Goal: Information Seeking & Learning: Learn about a topic

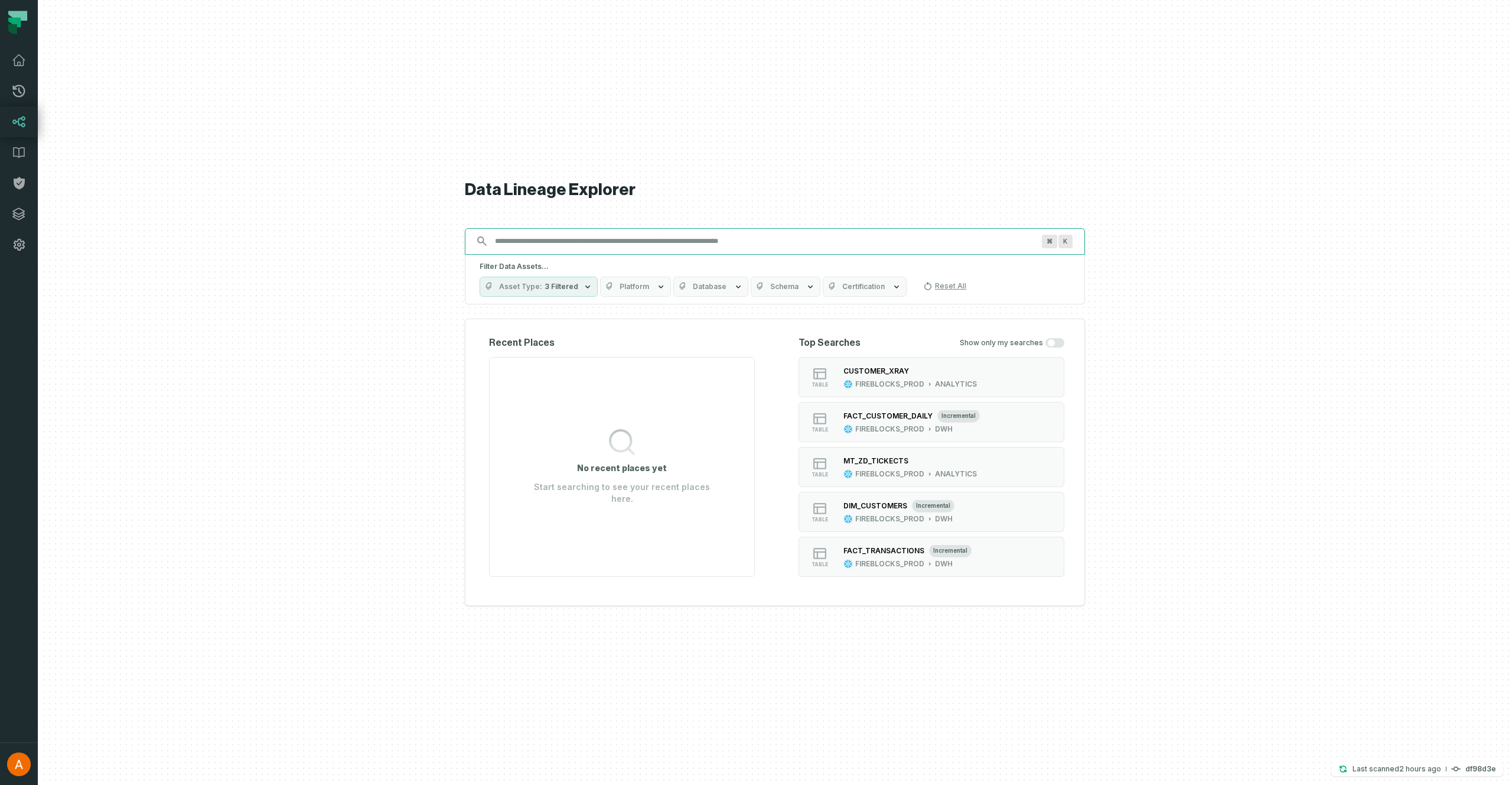
click at [578, 239] on input "Discovery Provider cmdk menu" at bounding box center [764, 241] width 553 height 19
paste input "**********"
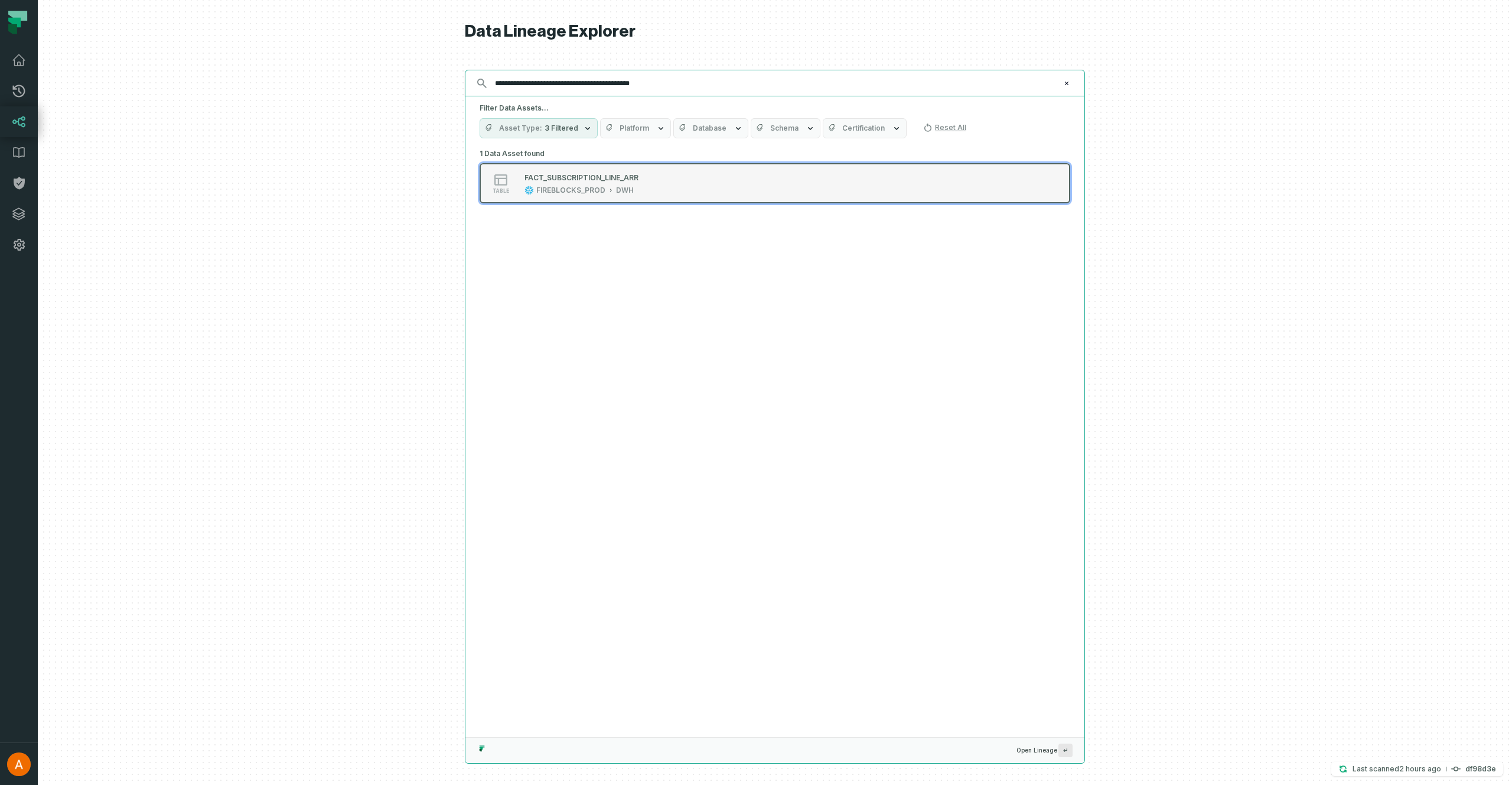
type input "**********"
click at [623, 182] on div "FACT_SUBSCRIPTION_LINE_ARR" at bounding box center [581, 177] width 114 height 12
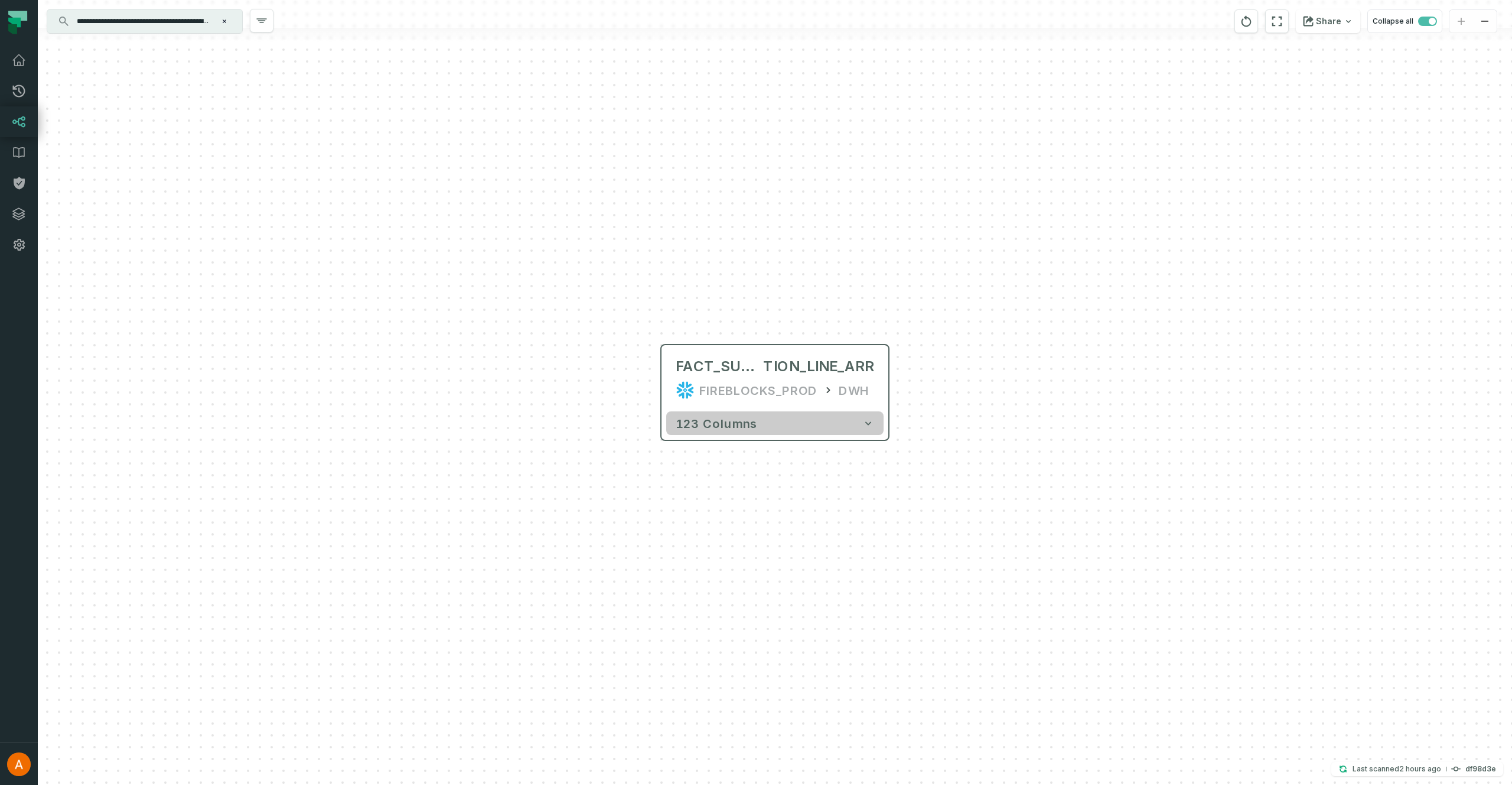
click at [801, 420] on button "123 columns" at bounding box center [775, 423] width 218 height 24
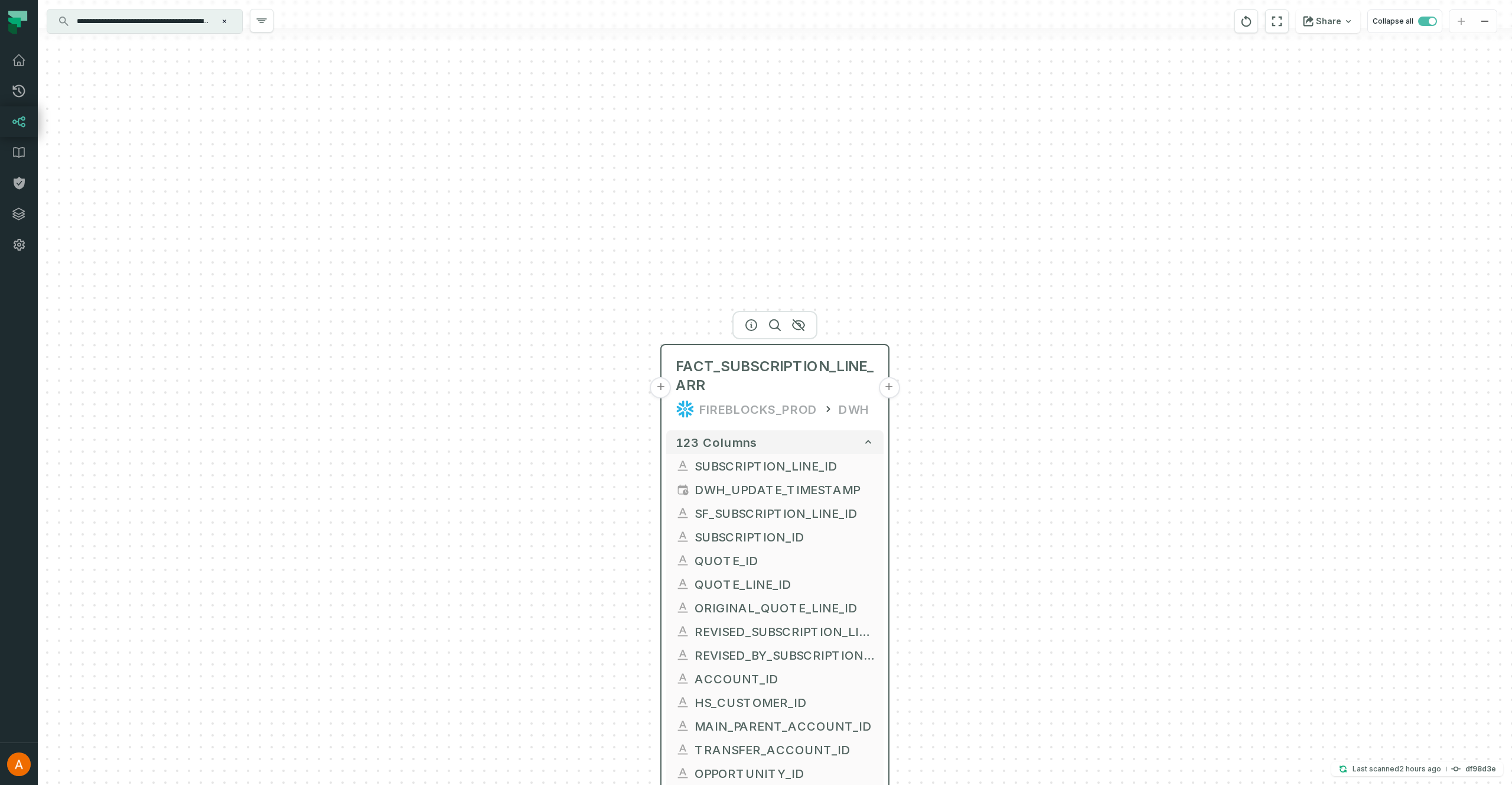
click at [662, 388] on button "+" at bounding box center [661, 388] width 21 height 21
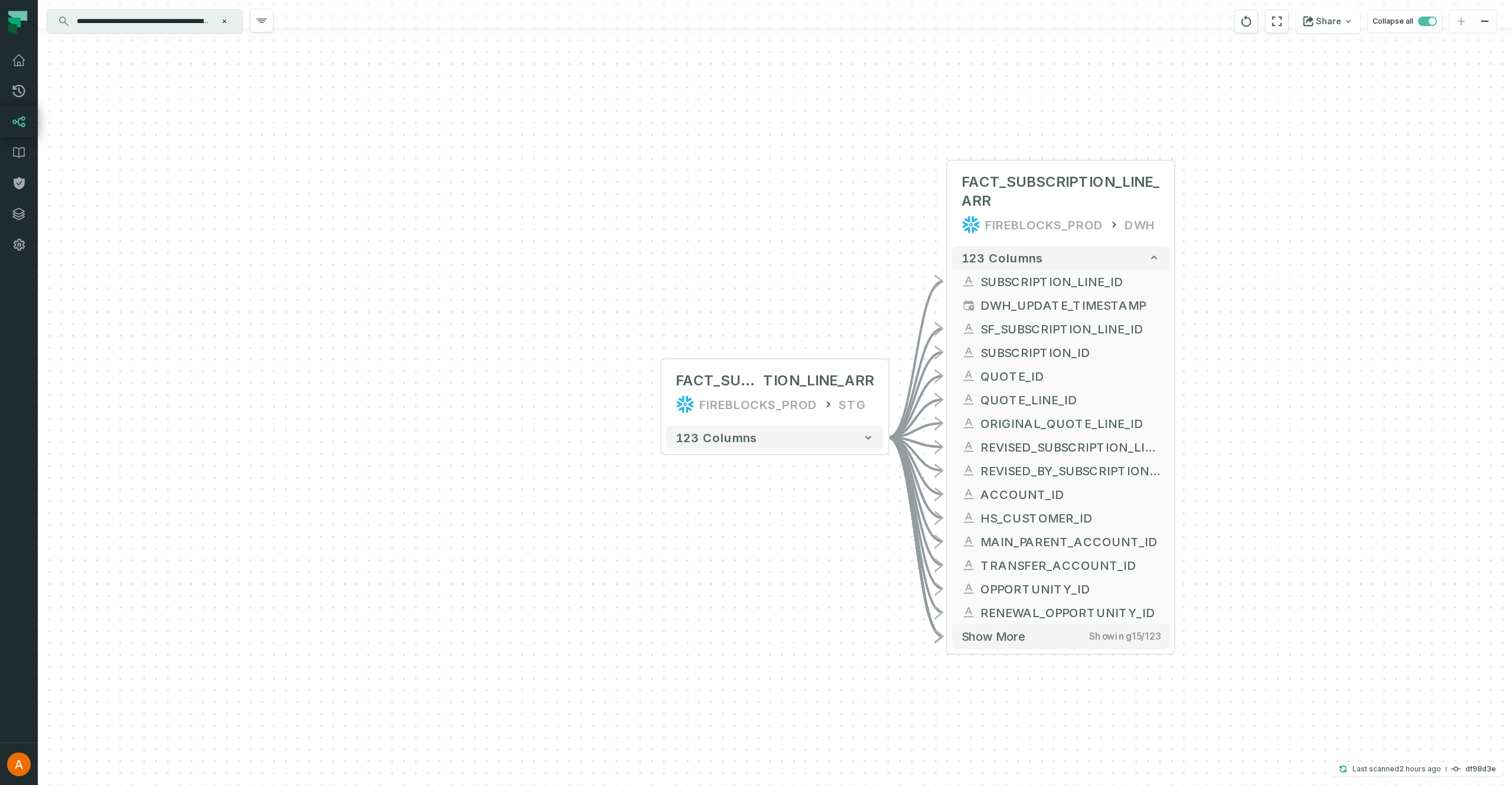
click at [659, 398] on div "+ FACT_SUBSCRIP TION_LINE_ARR FIREBLOCKS_PROD STG + 123 columns - FACT_SUBSCRIP…" at bounding box center [775, 393] width 1474 height 785
click at [662, 396] on button "+" at bounding box center [661, 393] width 21 height 21
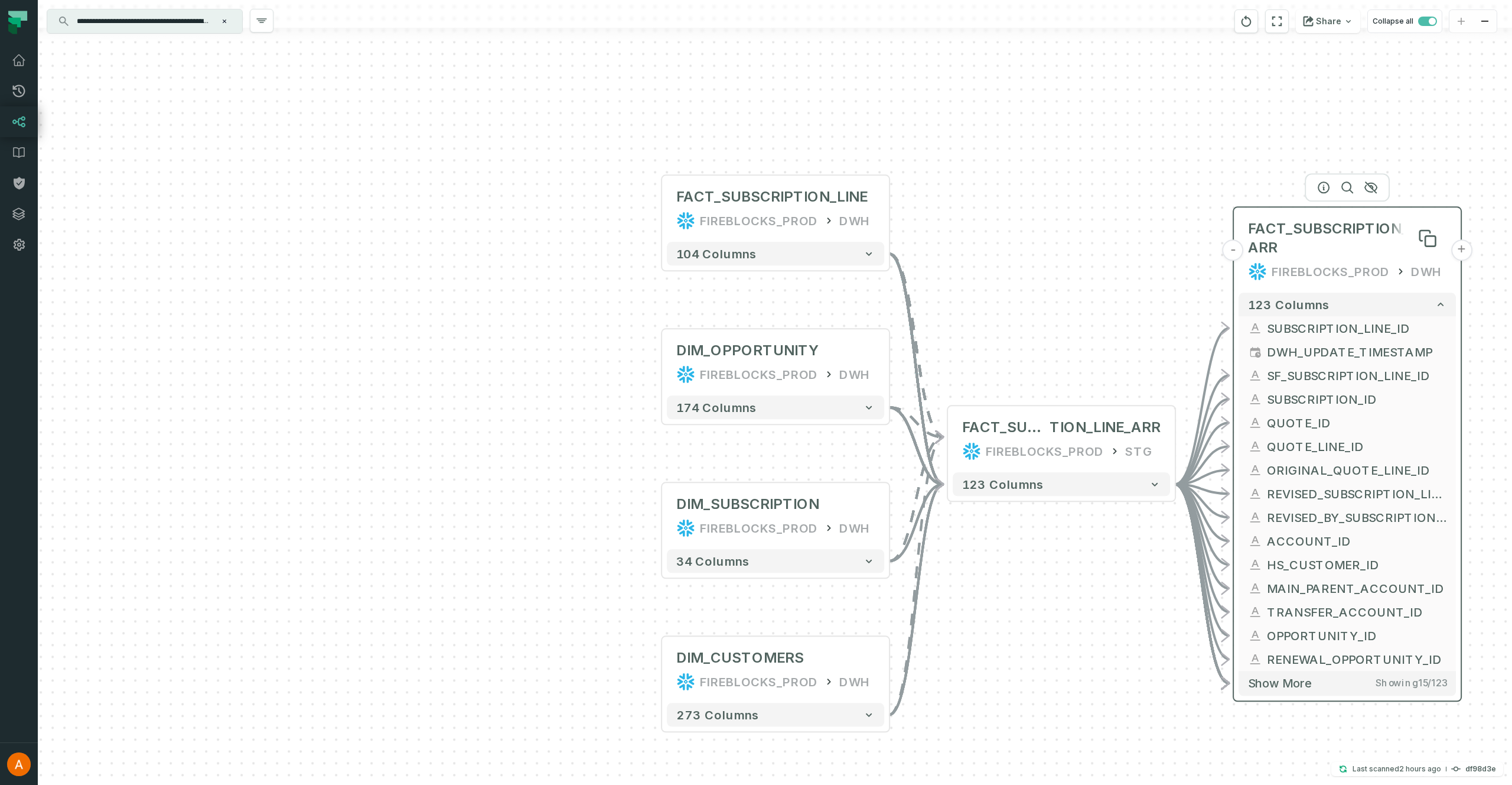
click at [1373, 249] on span "FACT_SUBSCRIPTION_LINE_ARR" at bounding box center [1347, 238] width 198 height 38
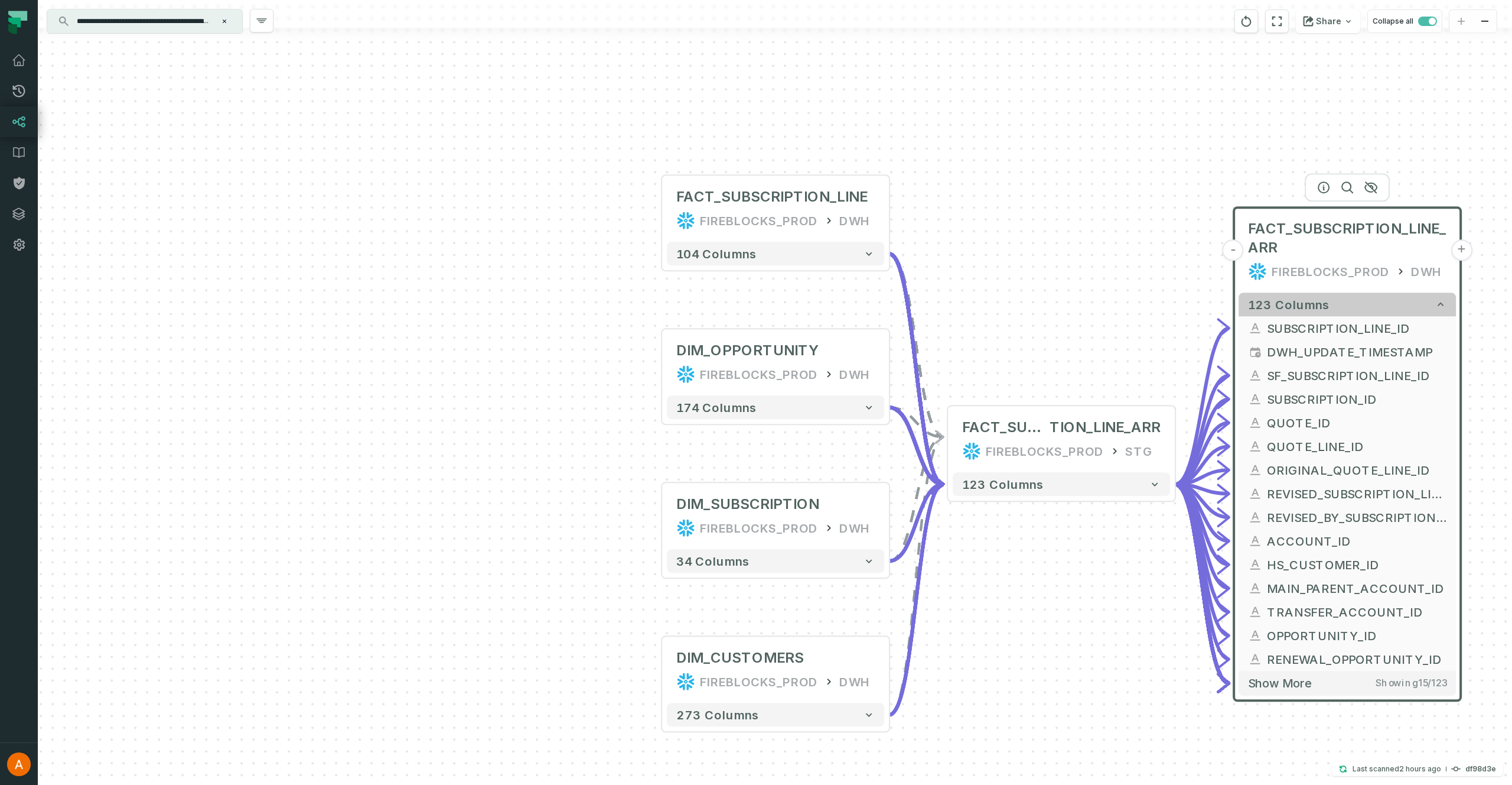
click at [1447, 304] on button "123 columns" at bounding box center [1347, 304] width 218 height 24
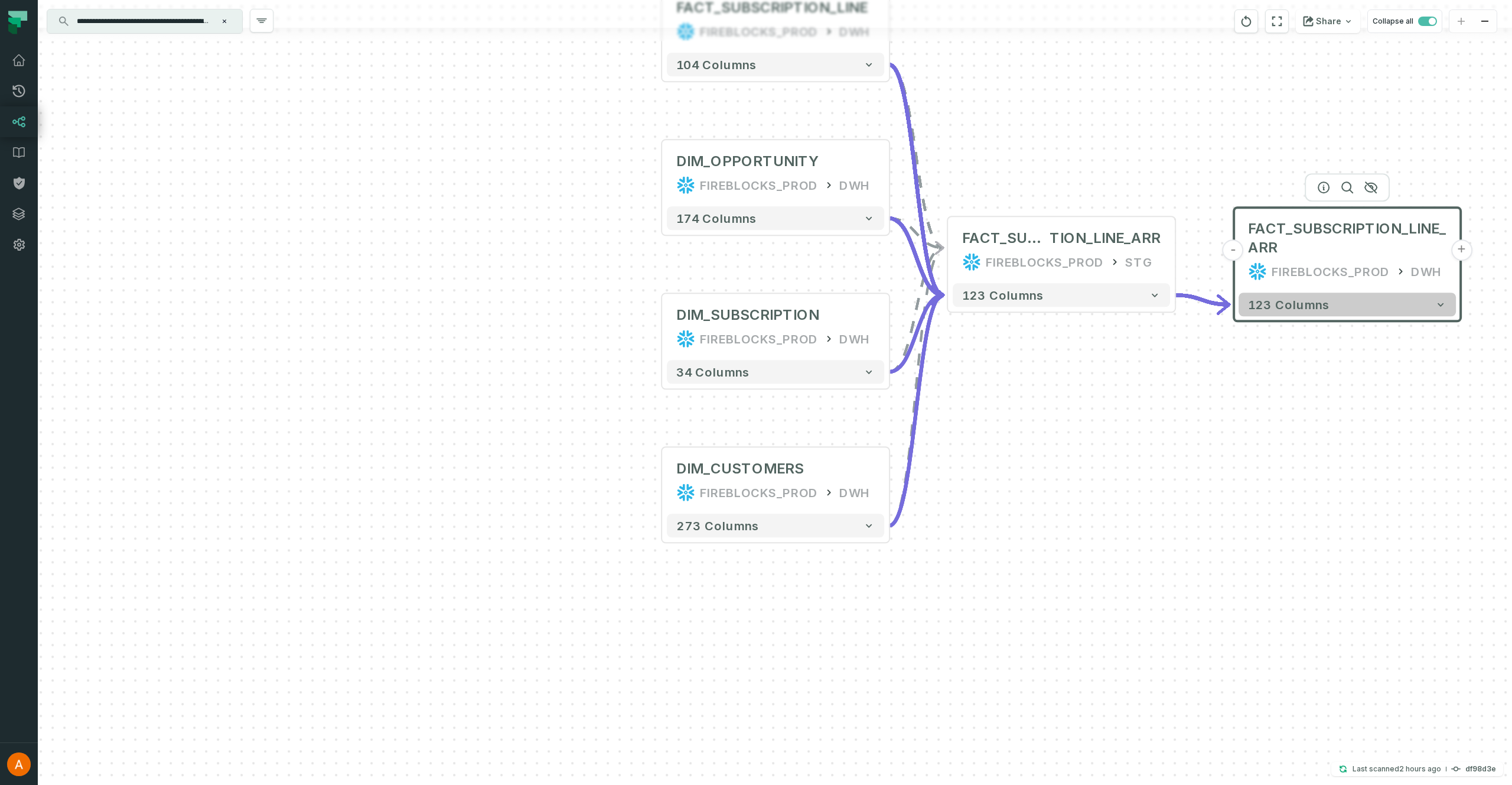
click at [1443, 303] on icon "button" at bounding box center [1441, 305] width 6 height 4
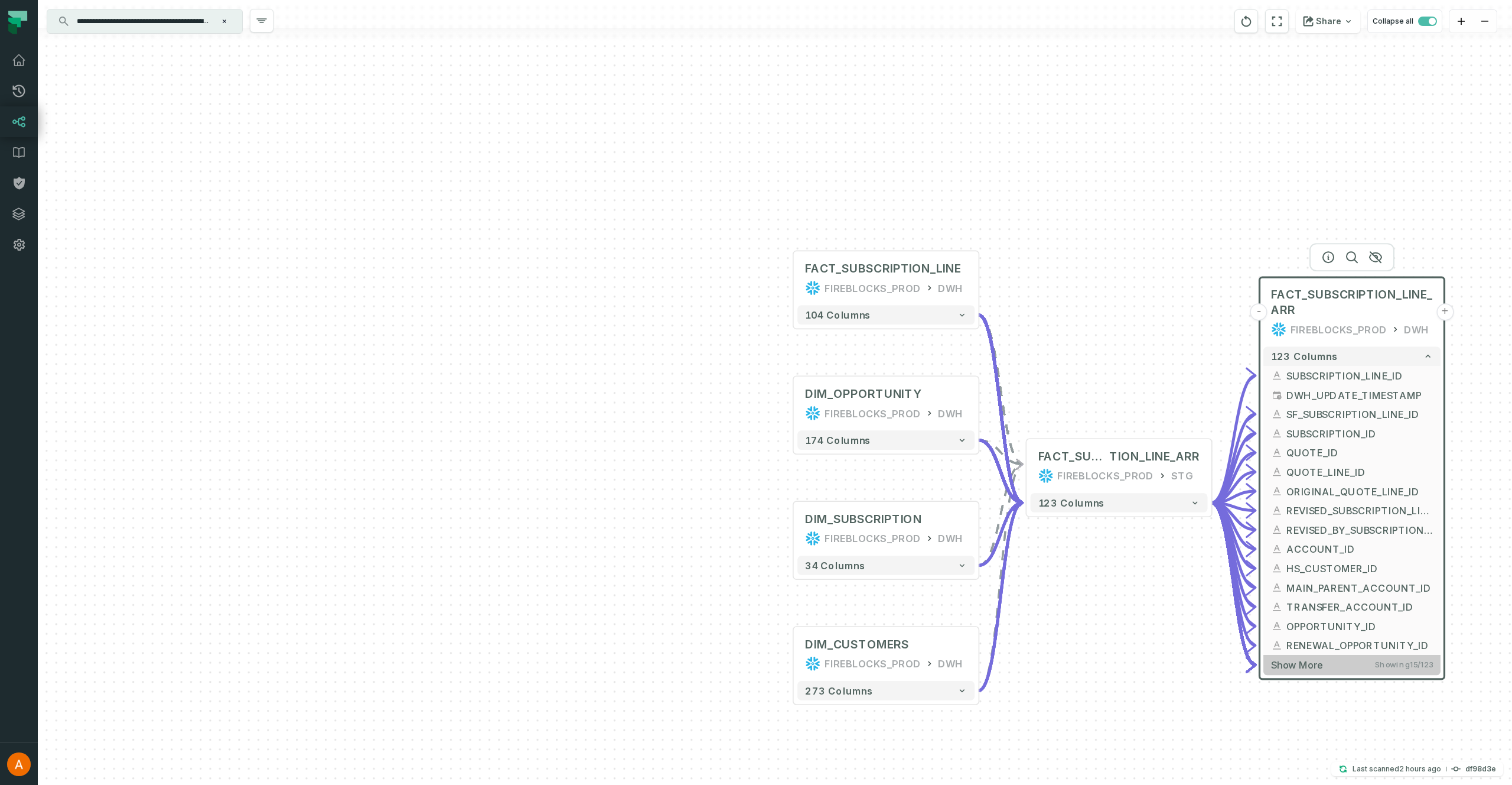
click at [1291, 665] on span "Show more" at bounding box center [1297, 665] width 52 height 12
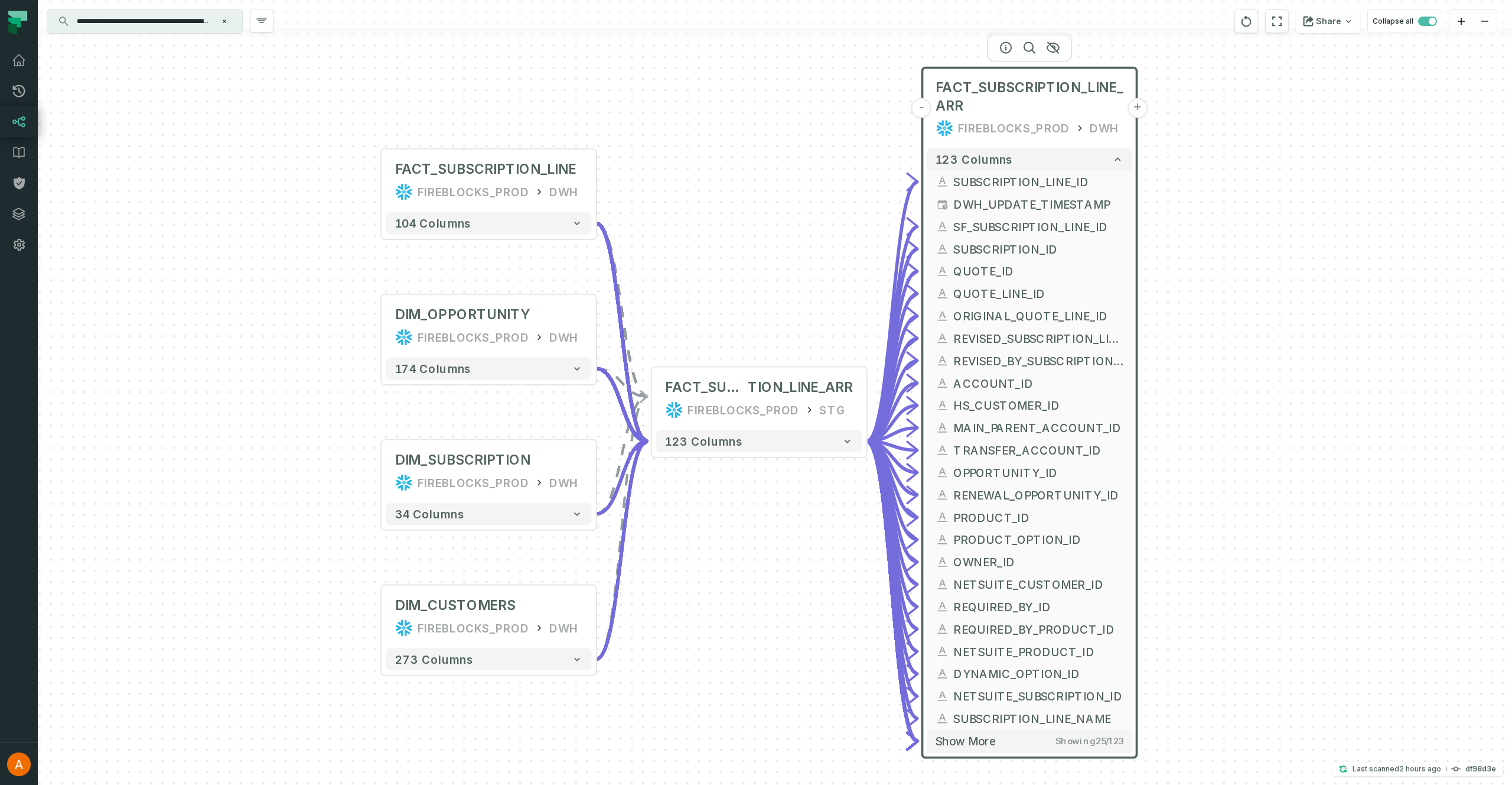
drag, startPoint x: 1477, startPoint y: 575, endPoint x: 1147, endPoint y: 420, distance: 364.6
click at [1147, 420] on div "+ FACT_SUBSCRIPTION_LINE FIREBLOCKS_PROD DWH + 104 columns + DIM_OPPORTUNITY FI…" at bounding box center [775, 393] width 1474 height 785
click at [970, 739] on span "Show more" at bounding box center [966, 742] width 61 height 14
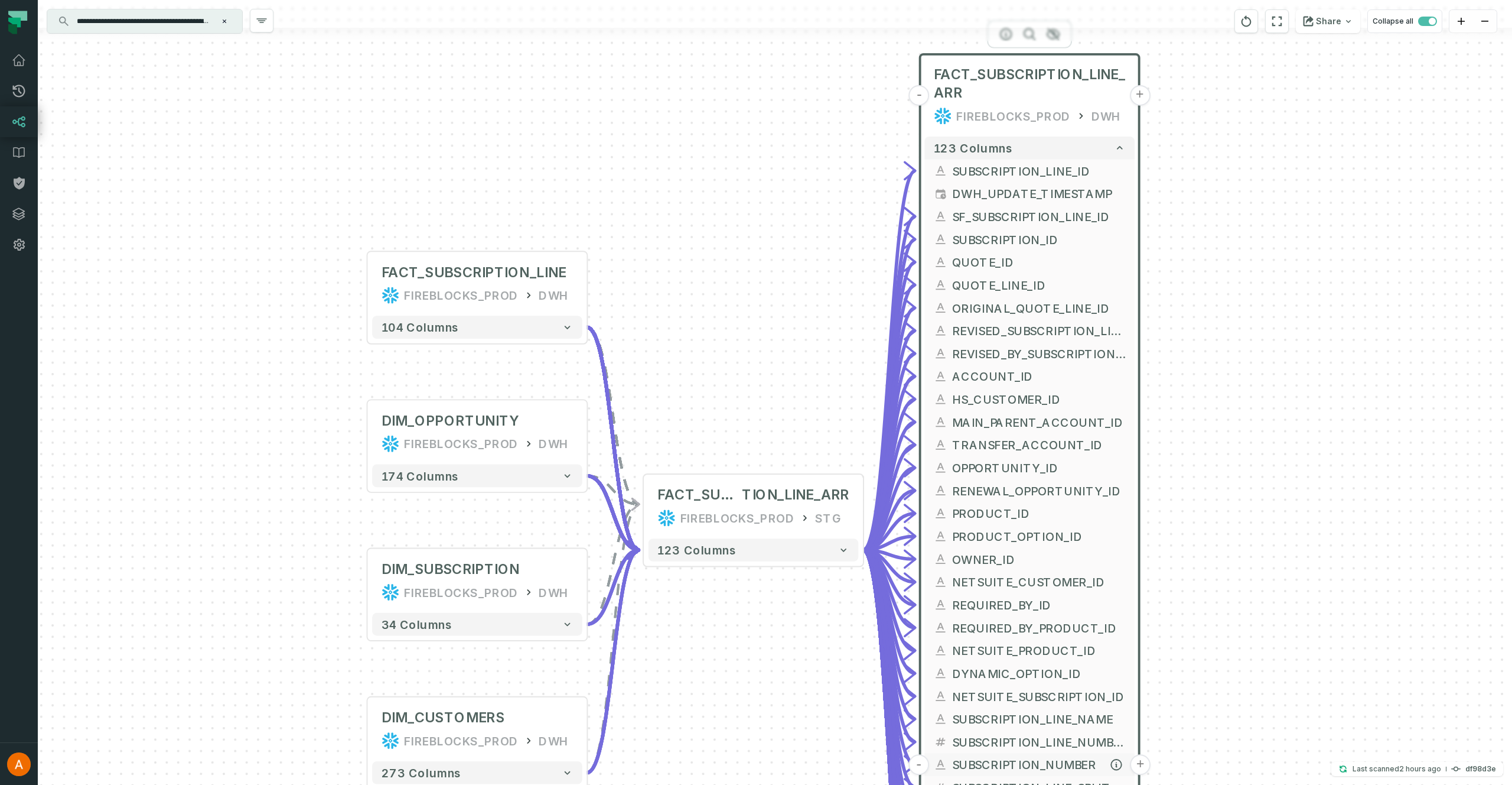
click at [1027, 760] on span "SUBSCRIPTION_NUMBER" at bounding box center [1039, 765] width 174 height 17
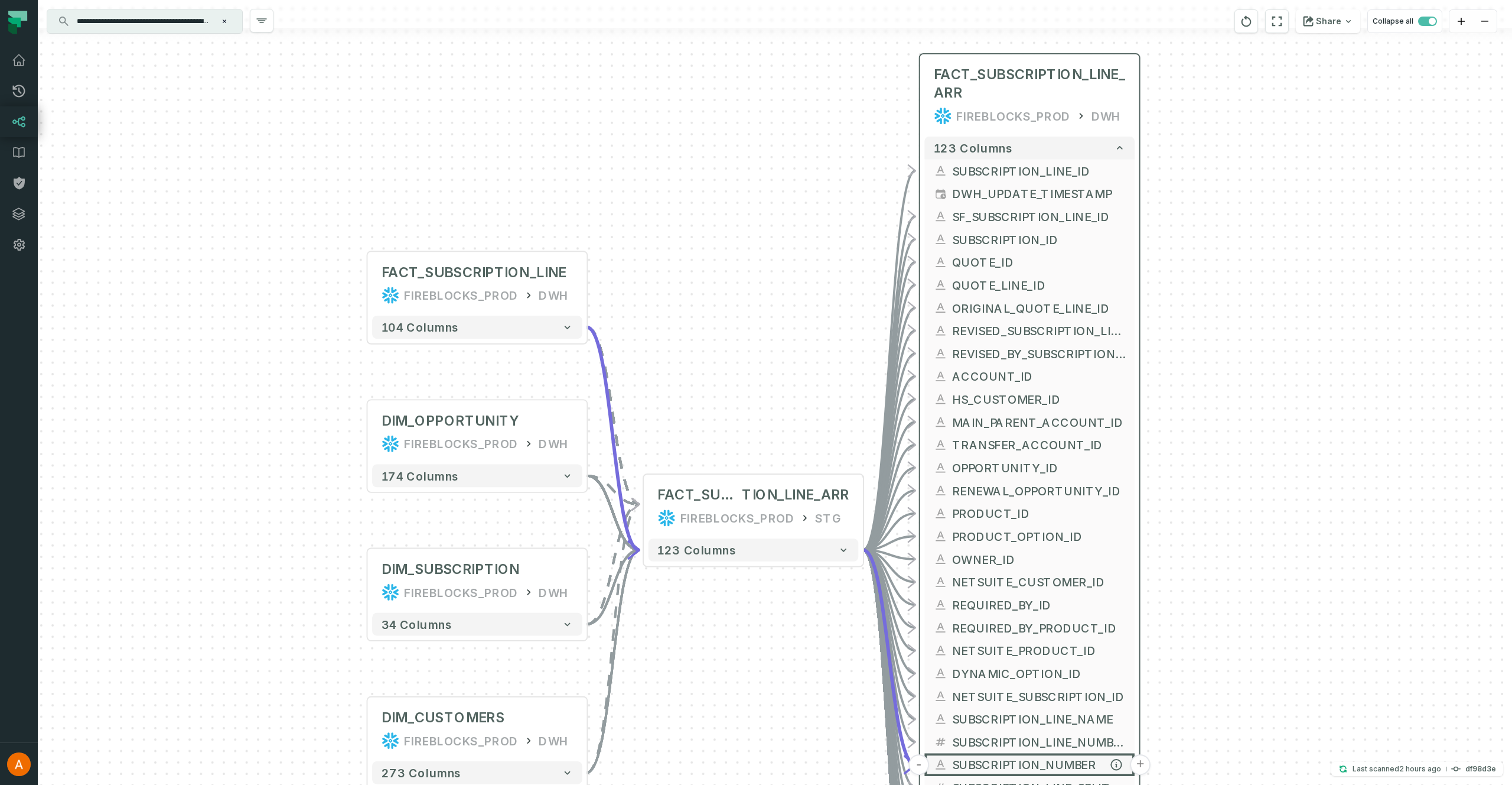
click at [1031, 763] on span "SUBSCRIPTION_NUMBER" at bounding box center [1039, 765] width 174 height 17
click at [1029, 763] on span "SUBSCRIPTION_NUMBER" at bounding box center [1039, 765] width 174 height 17
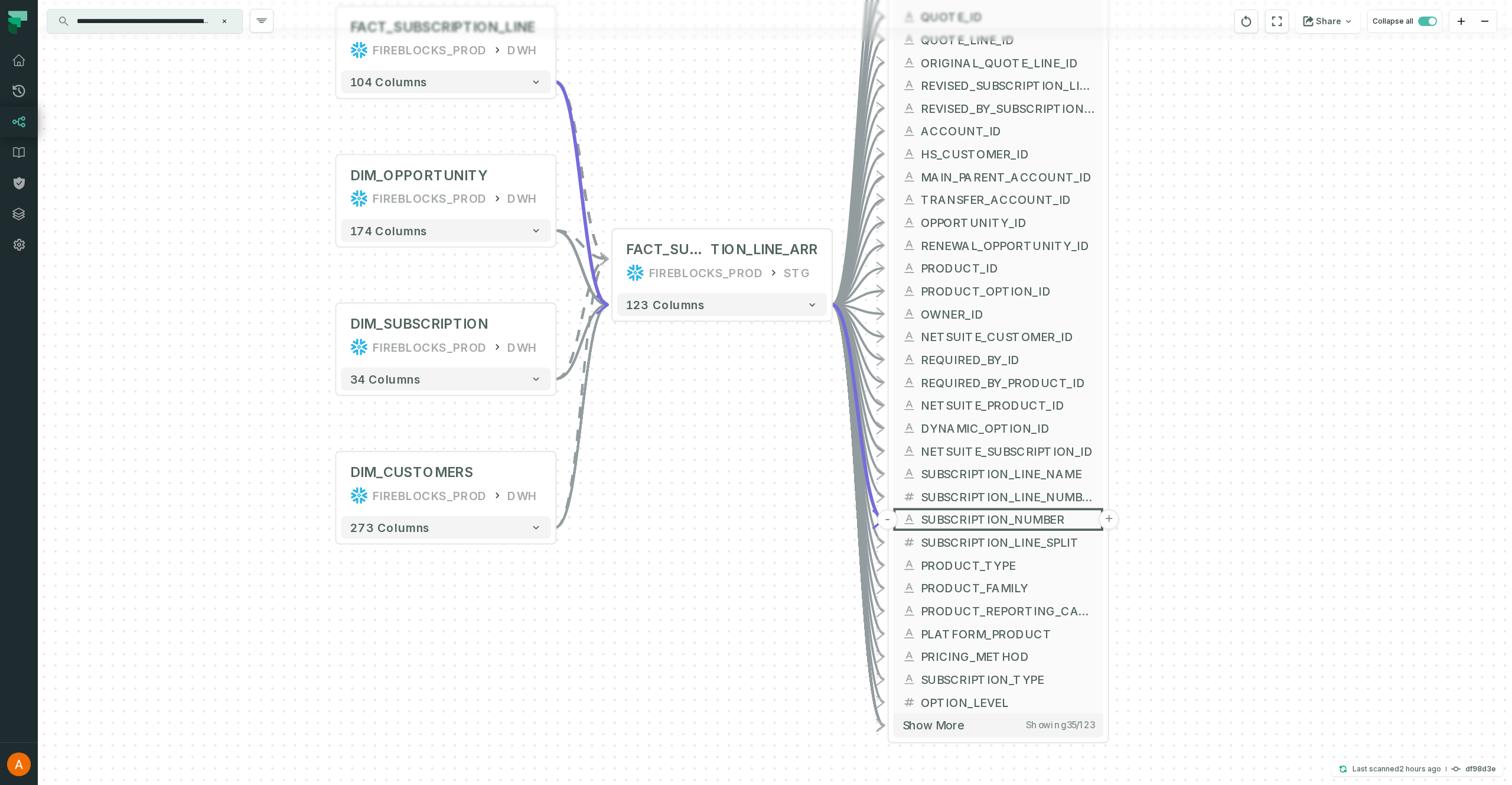
drag, startPoint x: 1187, startPoint y: 662, endPoint x: 1158, endPoint y: 436, distance: 227.9
click at [1158, 436] on div "+ FACT_SUBSCRIPTION_LINE FIREBLOCKS_PROD DWH + 104 columns + DIM_OPPORTUNITY FI…" at bounding box center [775, 393] width 1474 height 785
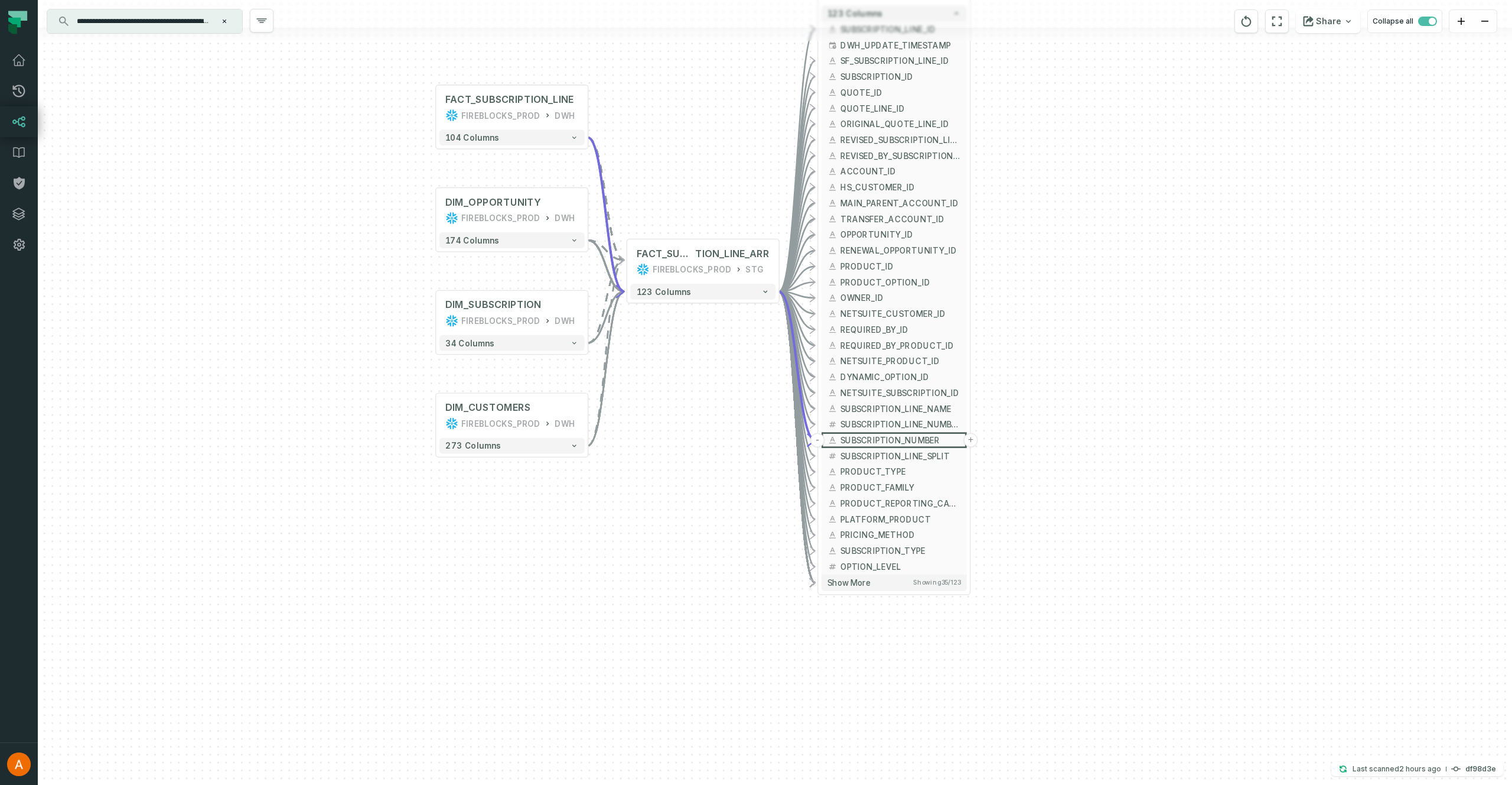
click at [224, 19] on icon "Clear search query" at bounding box center [224, 21] width 7 height 7
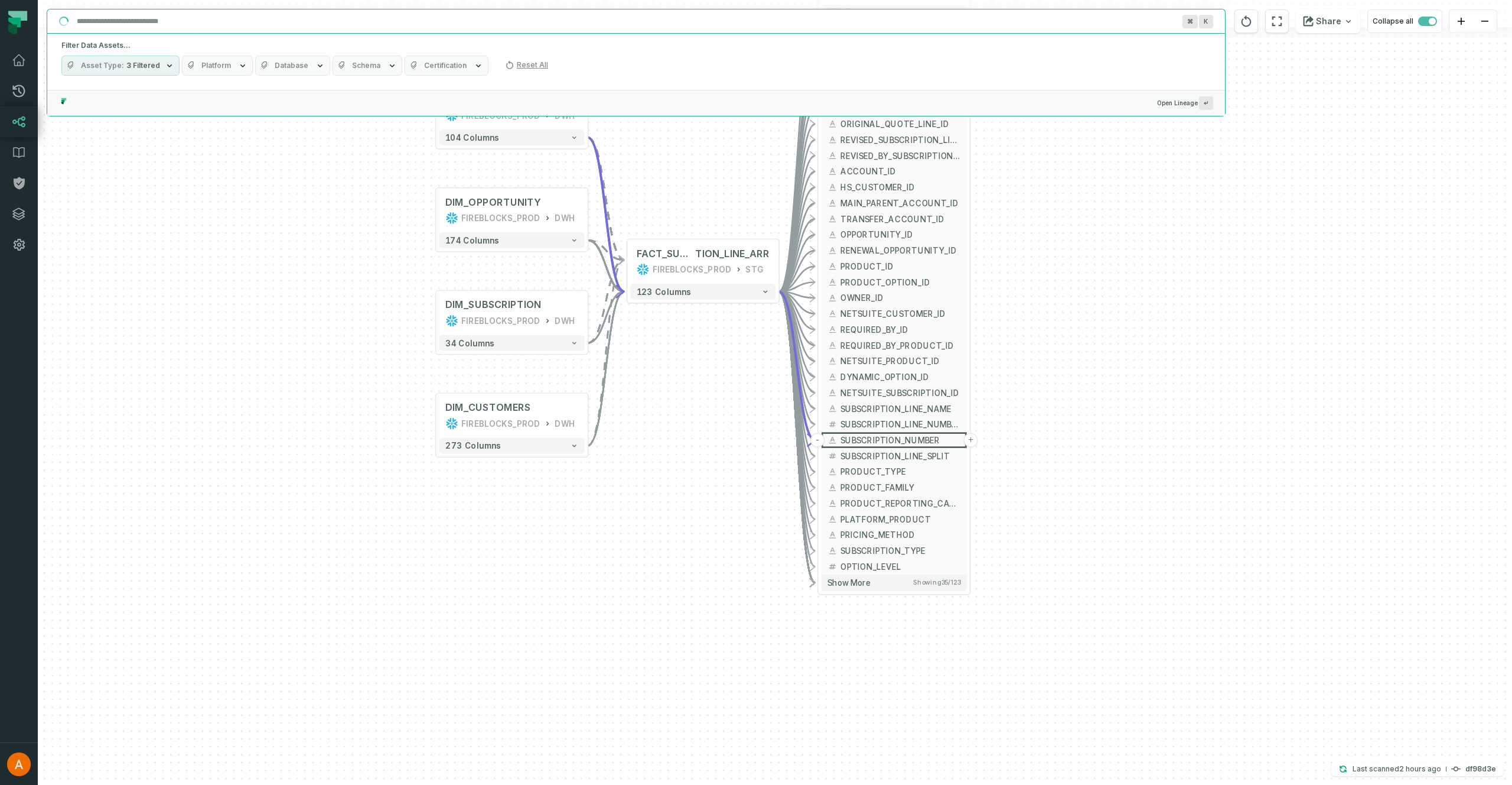
click at [172, 21] on input "Discovery Provider cmdk menu" at bounding box center [625, 21] width 1112 height 19
paste input "**********"
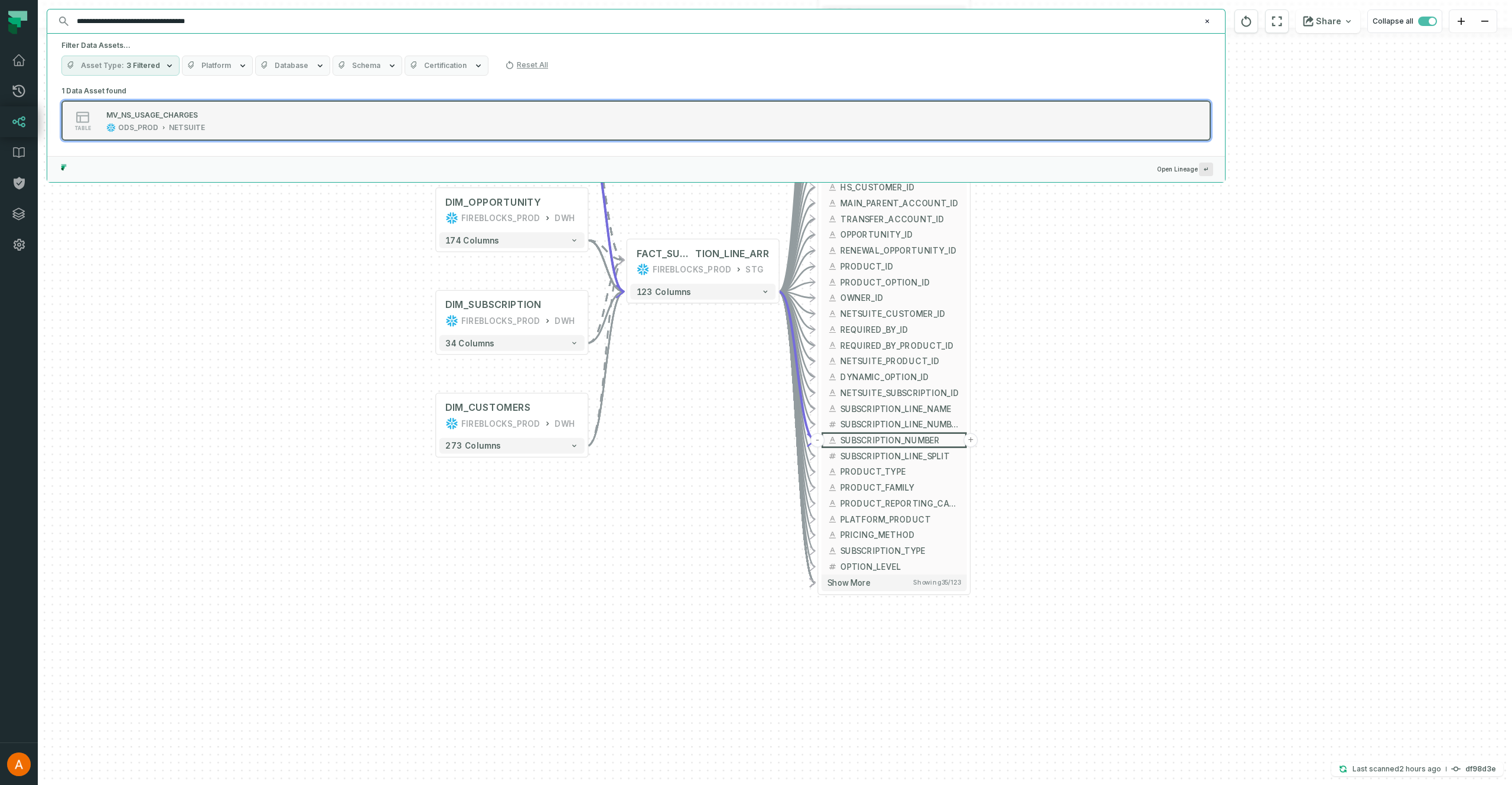
type input "**********"
click at [191, 107] on button "table MV_NS_USAGE_CHARGES ODS_PROD NETSUITE" at bounding box center [636, 120] width 1149 height 40
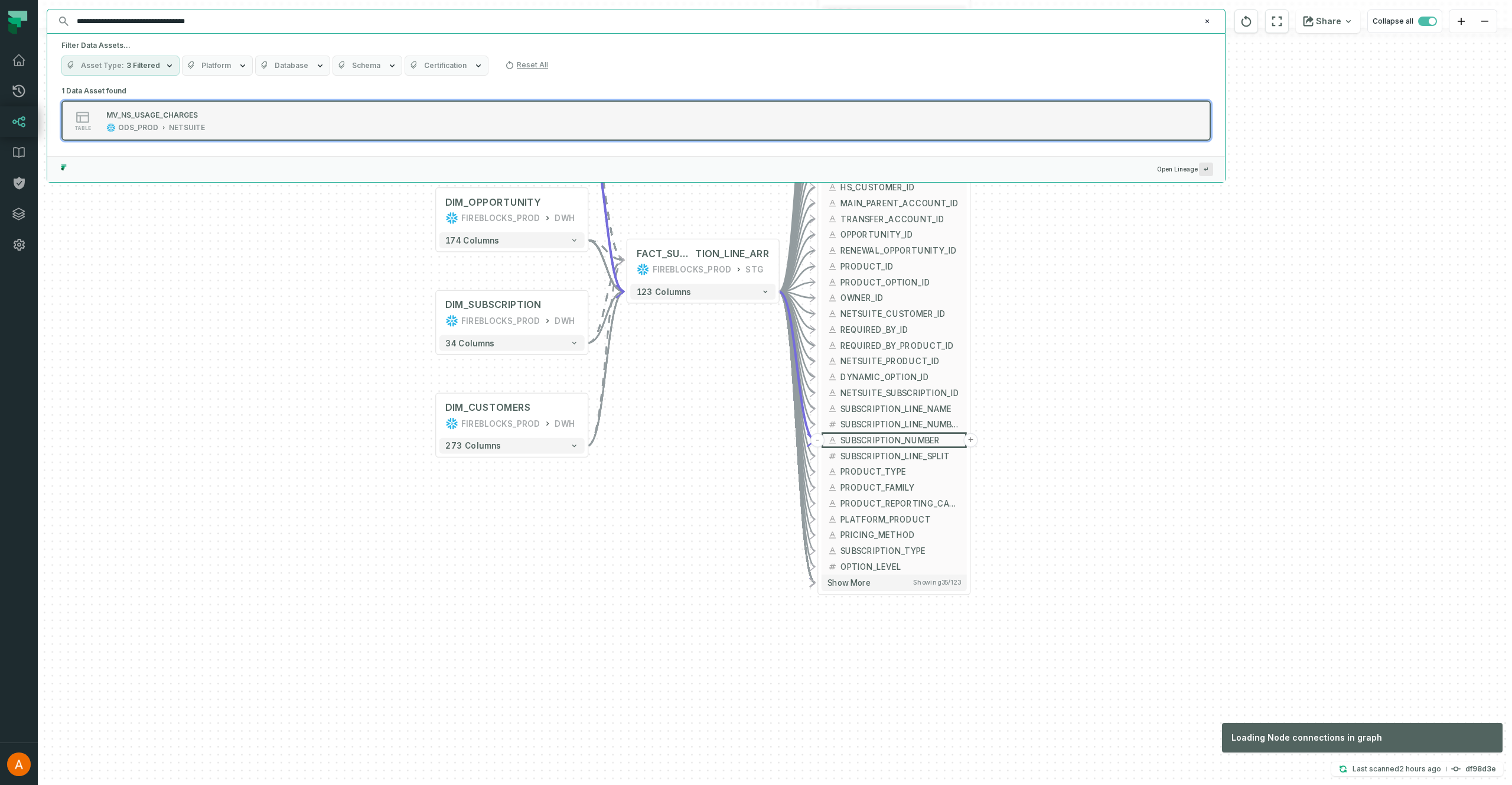
click at [1015, 116] on button "table MV_NS_USAGE_CHARGES ODS_PROD NETSUITE" at bounding box center [636, 120] width 1149 height 40
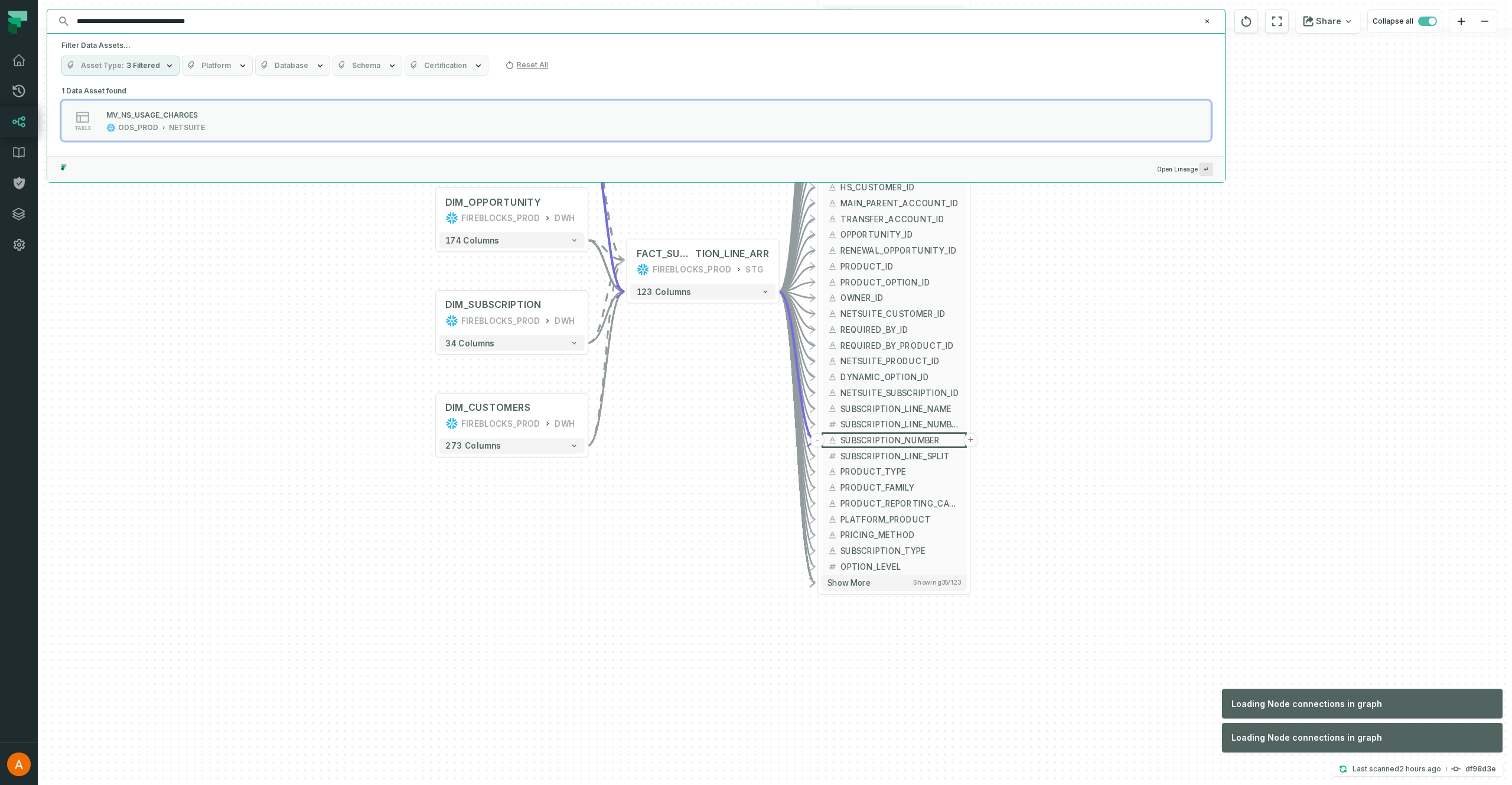
click at [366, 25] on input "**********" at bounding box center [635, 21] width 1130 height 19
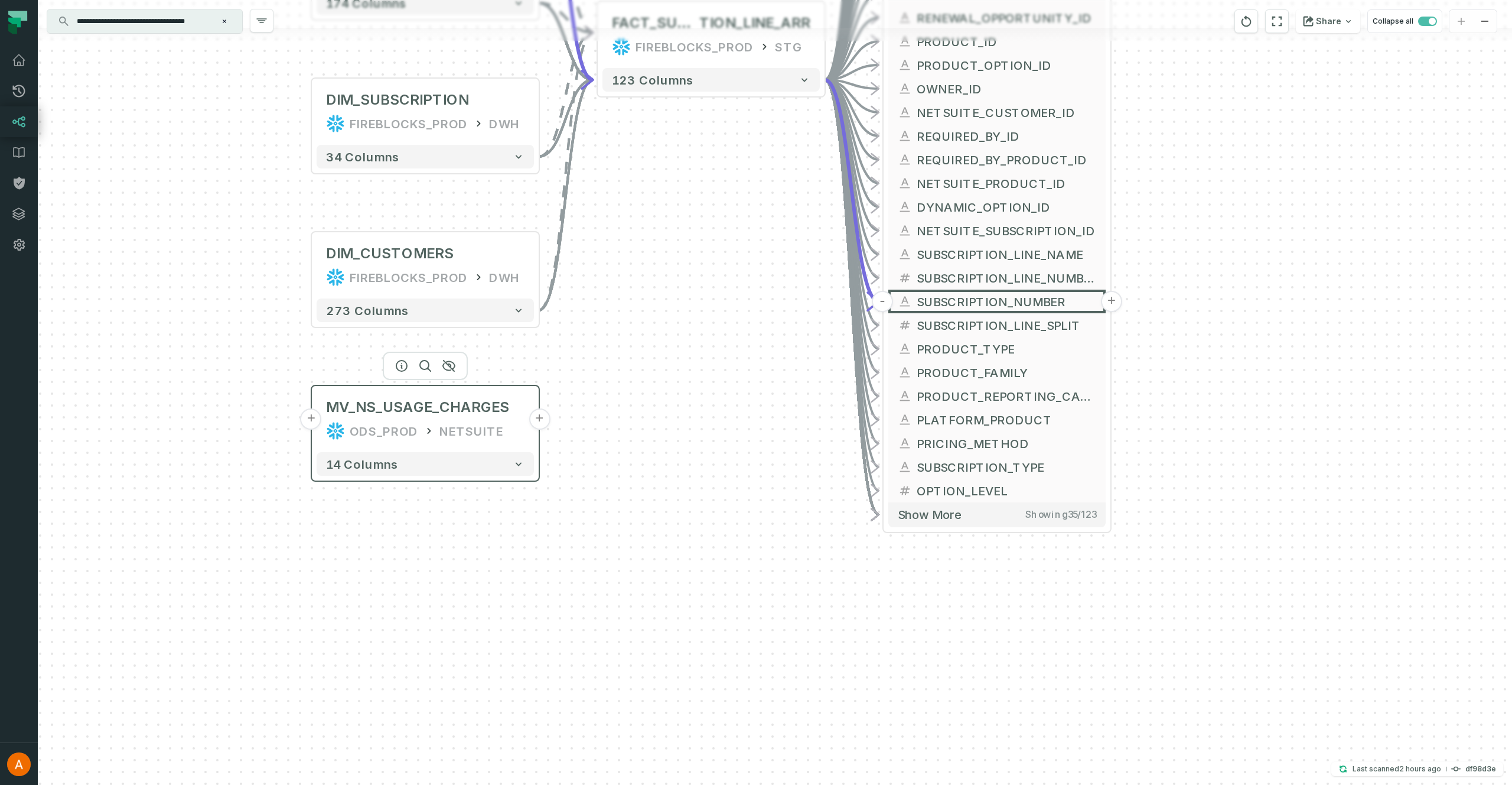
drag, startPoint x: 819, startPoint y: 388, endPoint x: 494, endPoint y: 424, distance: 327.0
click at [493, 424] on div "NETSUITE" at bounding box center [471, 431] width 64 height 19
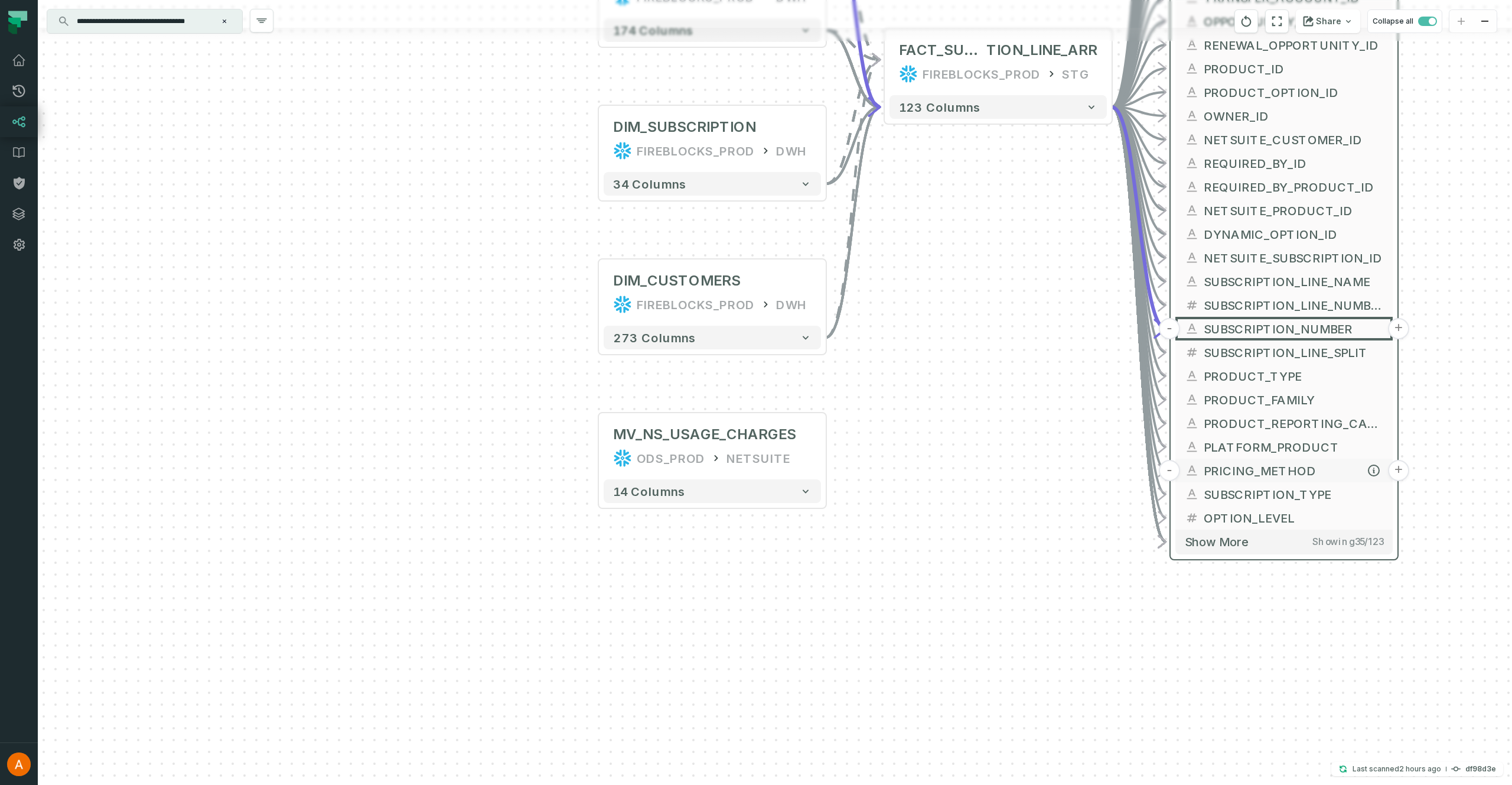
drag, startPoint x: 1220, startPoint y: 393, endPoint x: 1262, endPoint y: 474, distance: 91.2
click at [1503, 417] on div "+ FACT_SUBSCRIPTION_LINE FIREBLOCKS_PROD DWH + 104 columns + DIM_OPPORTUNITY FI…" at bounding box center [775, 393] width 1474 height 785
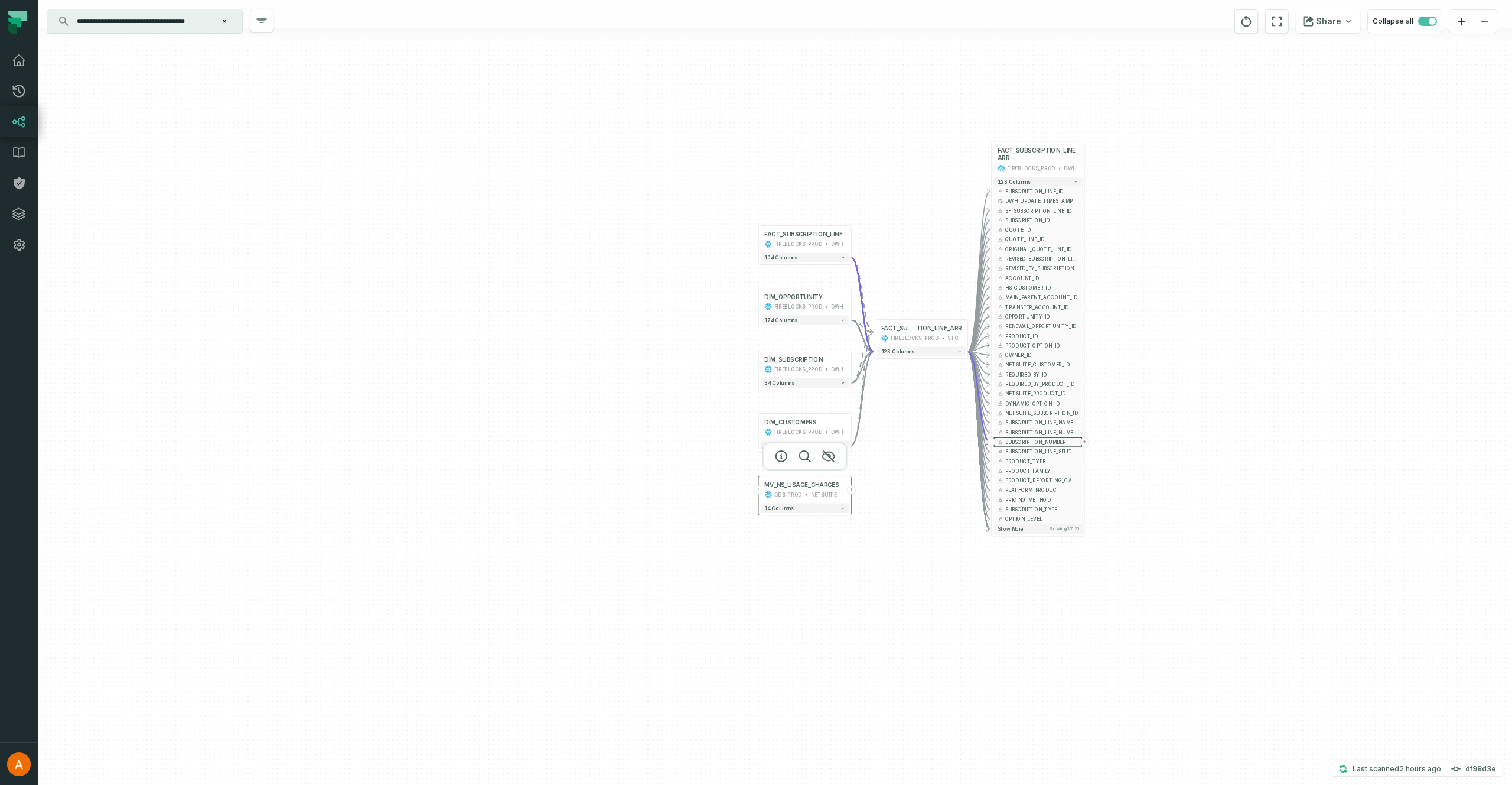
drag, startPoint x: 838, startPoint y: 499, endPoint x: 814, endPoint y: 499, distance: 24.0
click at [814, 498] on div "NETSUITE" at bounding box center [824, 494] width 26 height 7
drag, startPoint x: 764, startPoint y: 495, endPoint x: 776, endPoint y: 497, distance: 12.2
click at [763, 494] on button "+" at bounding box center [765, 492] width 9 height 9
click at [796, 507] on span "14 columns" at bounding box center [784, 510] width 30 height 6
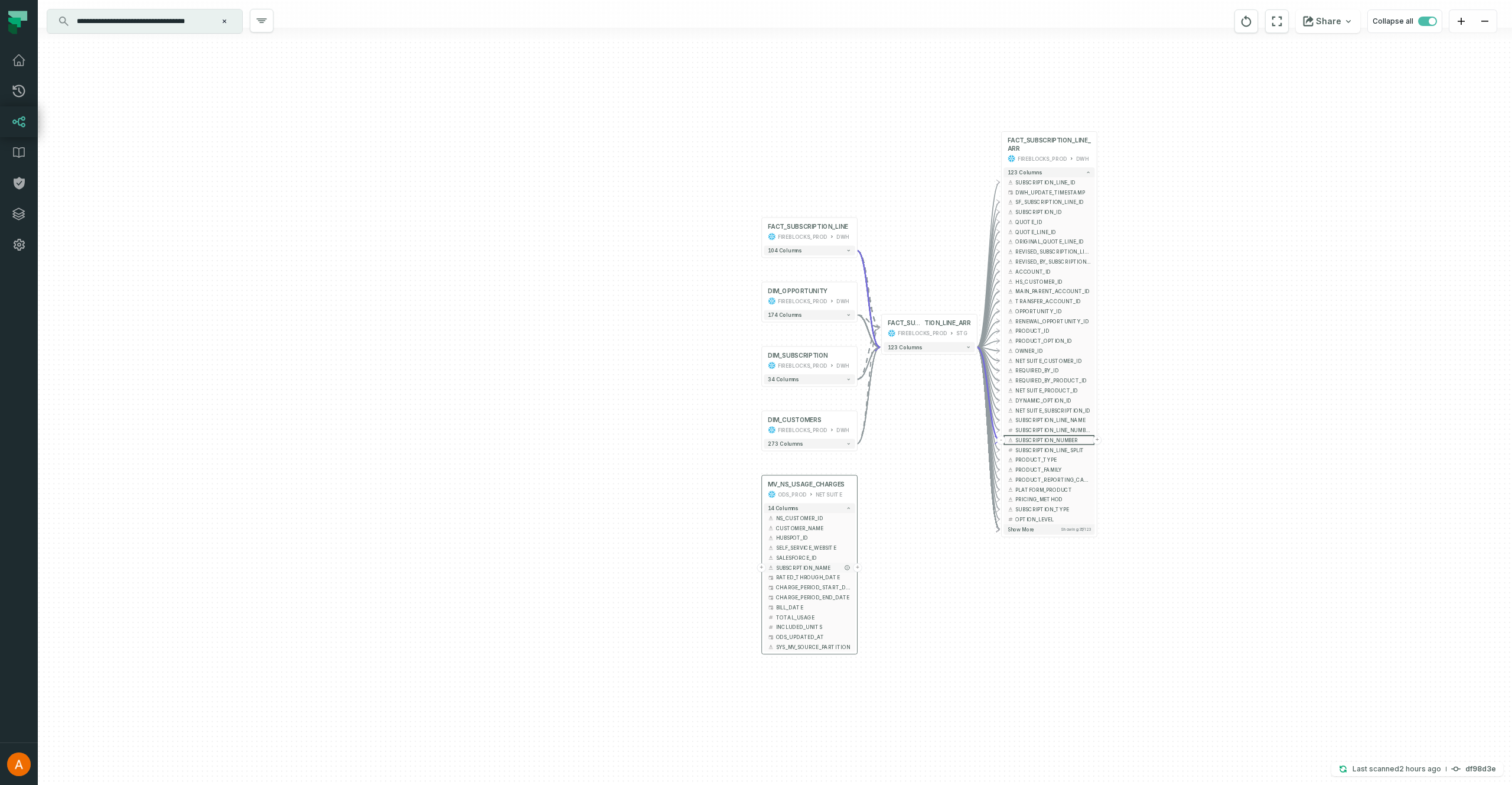
click at [762, 568] on button "+" at bounding box center [762, 567] width 9 height 9
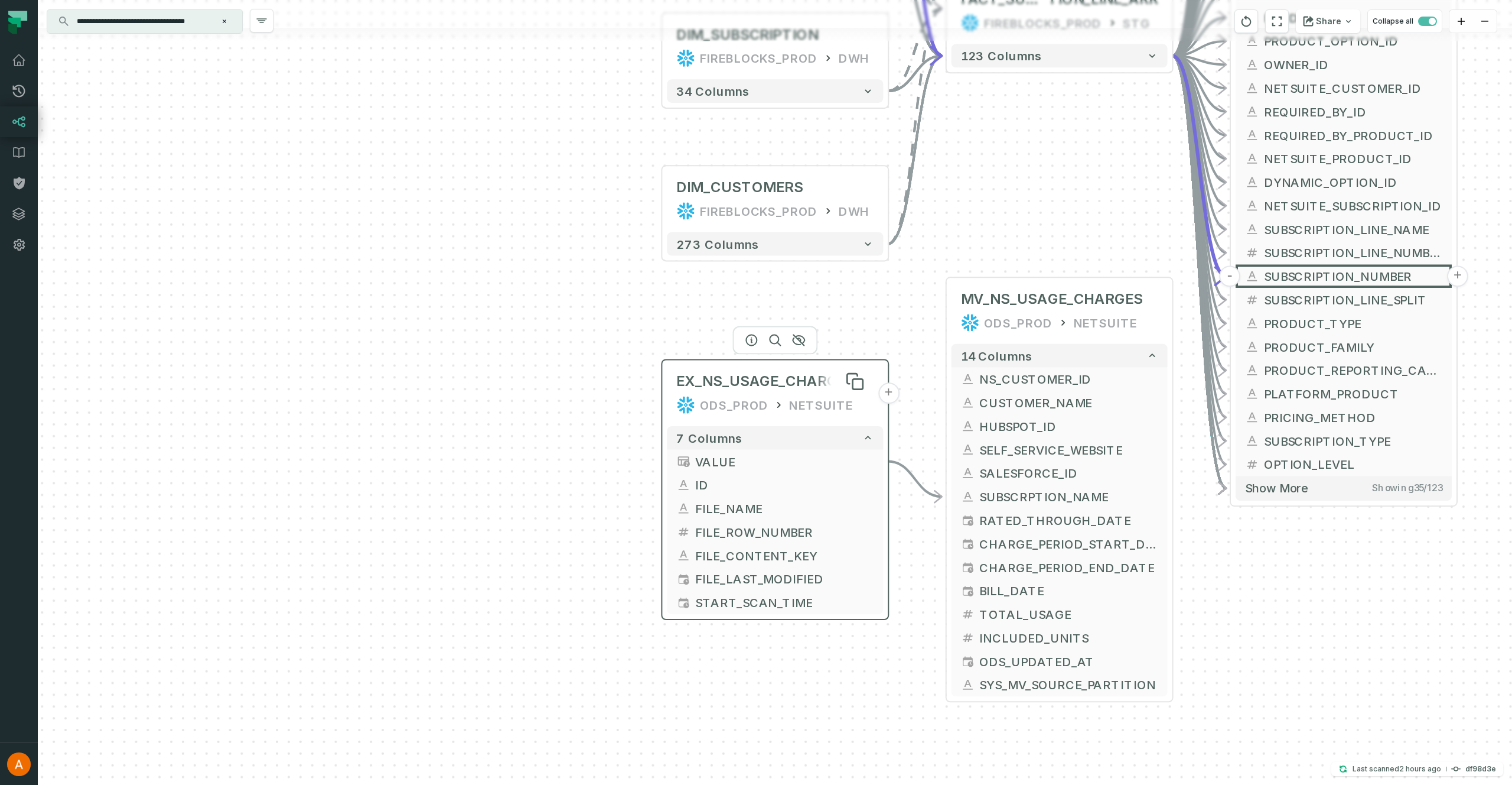
click at [768, 384] on span "EX_NS_USAGE_CHARGES" at bounding box center [765, 381] width 178 height 19
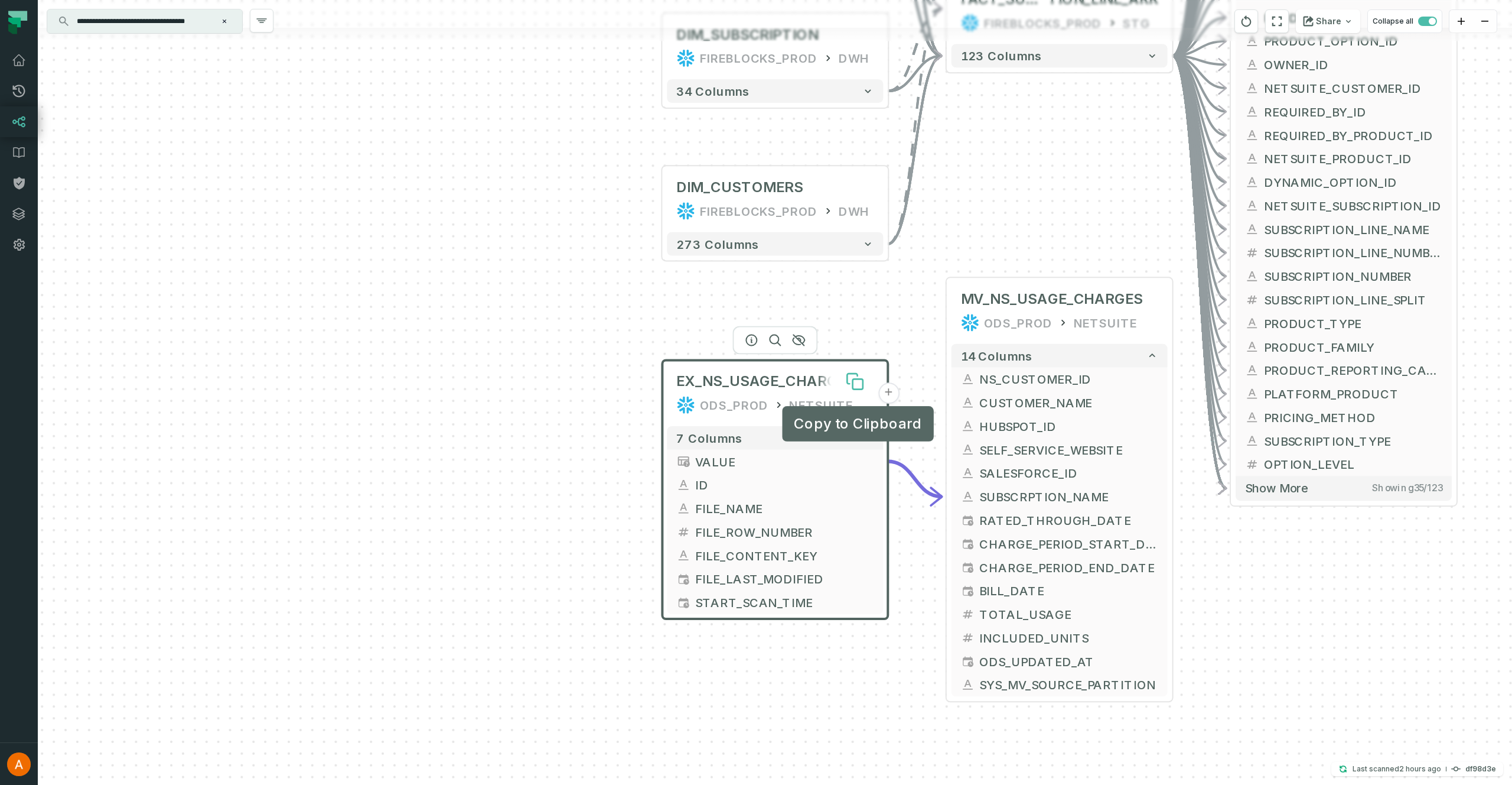
click at [850, 383] on icon at bounding box center [855, 381] width 19 height 19
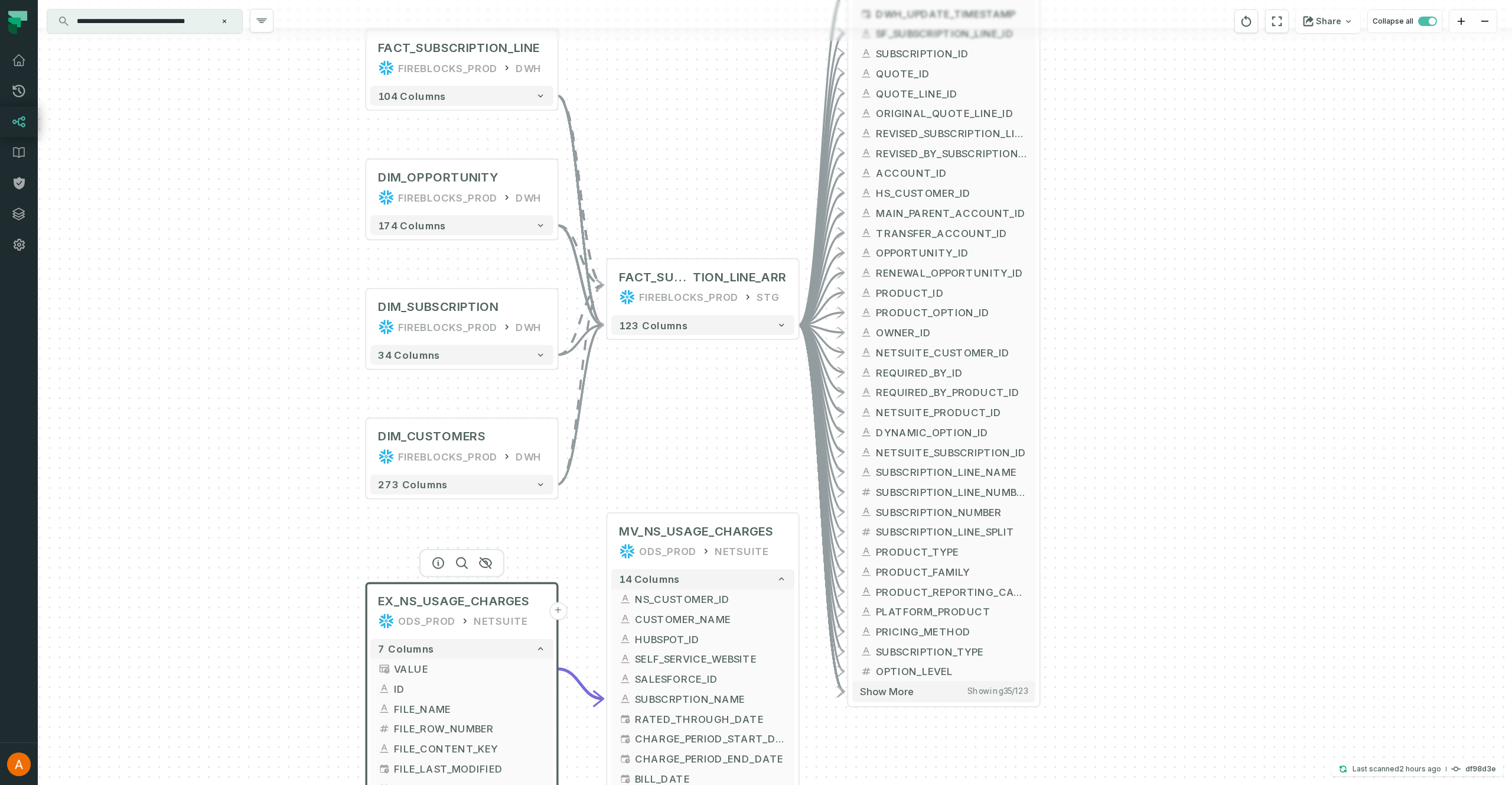
drag, startPoint x: 1005, startPoint y: 241, endPoint x: 677, endPoint y: 432, distance: 379.6
click at [678, 441] on div "EX_NS_USAGE_CHARGES ODS_PROD NETSUITE + 7 columns VALUE + ID FILE_NAME + FILE_R…" at bounding box center [775, 393] width 1474 height 785
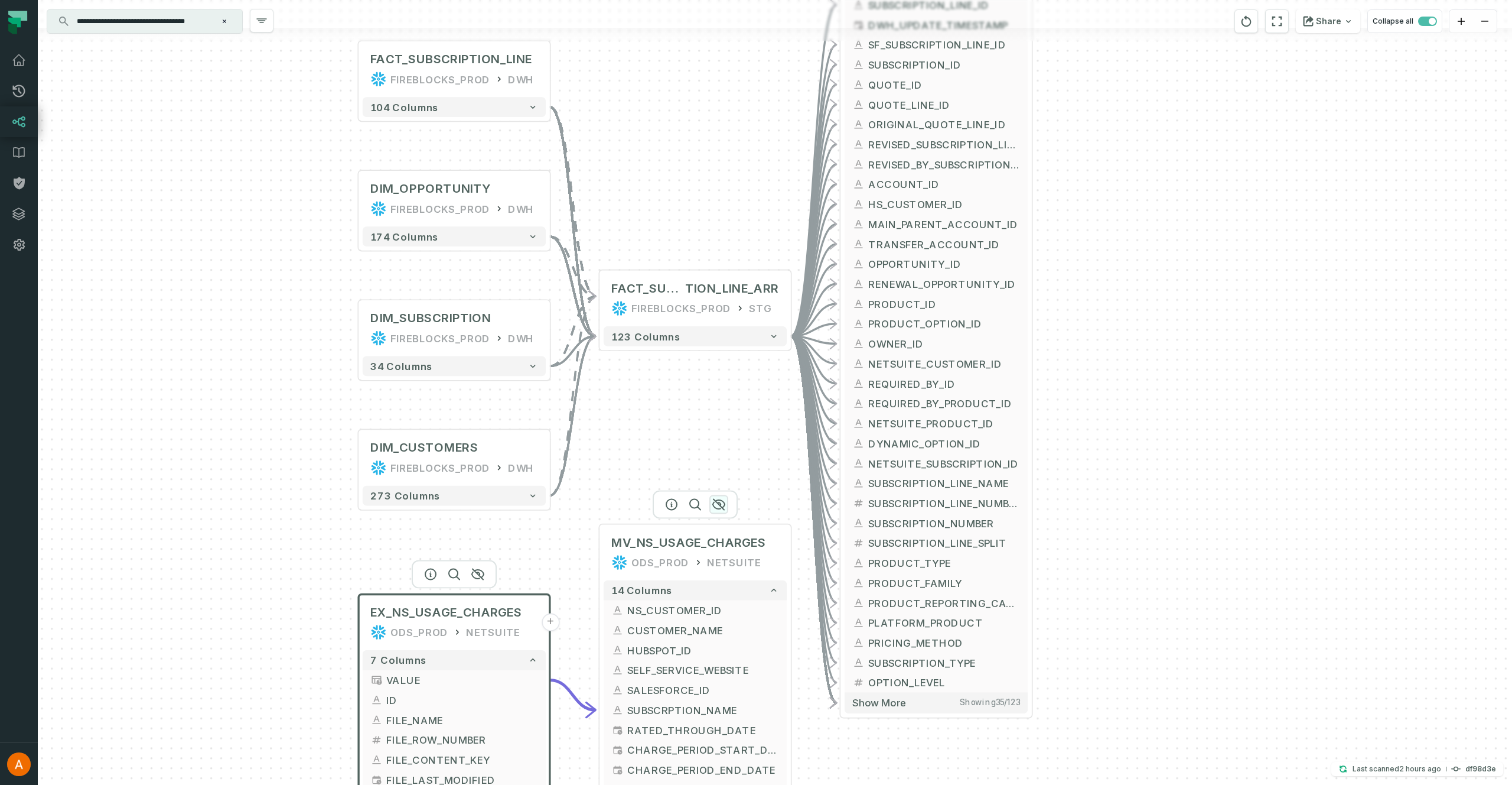
click at [723, 503] on icon "button" at bounding box center [718, 504] width 14 height 14
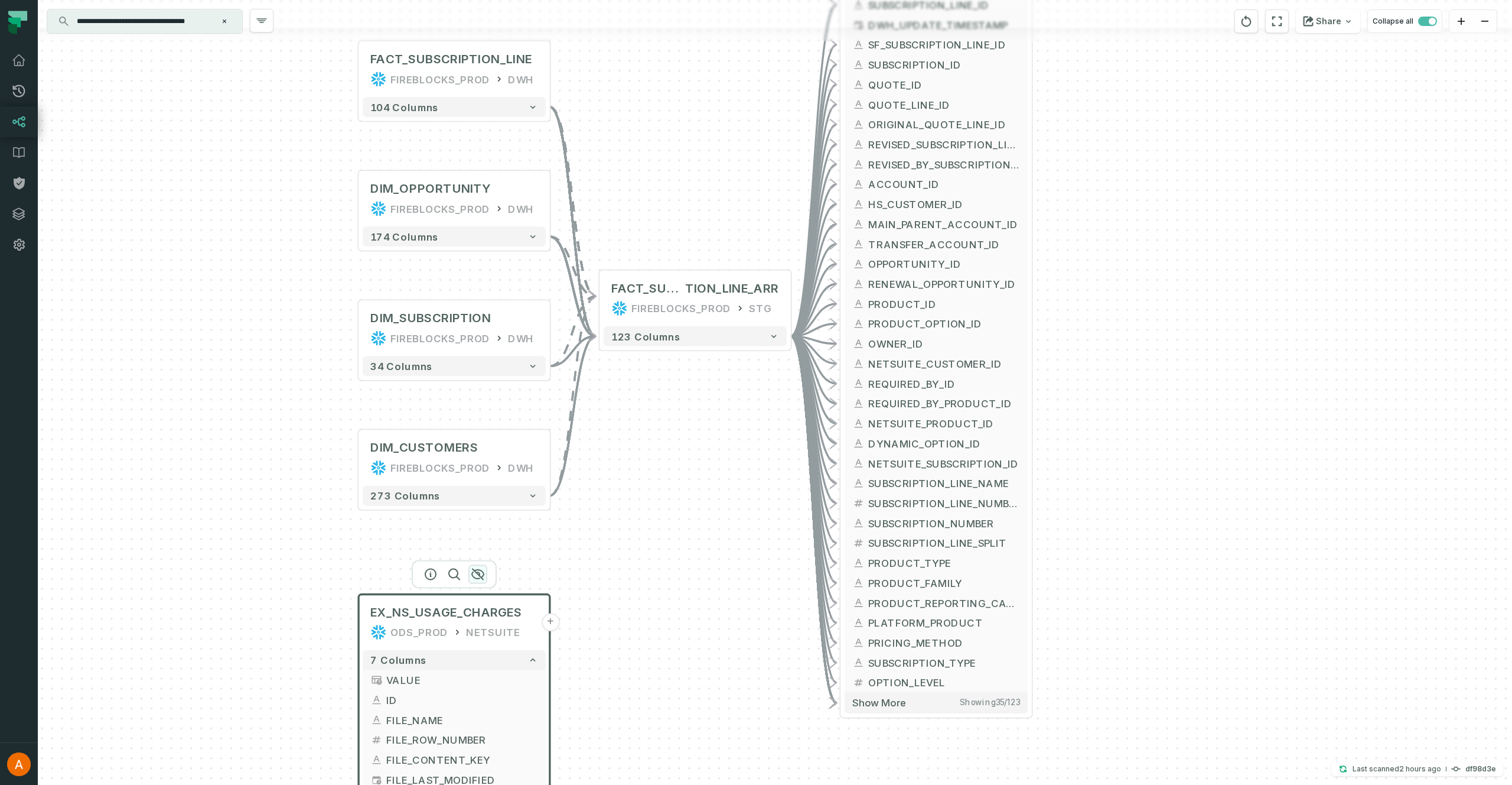
click at [483, 576] on icon "button" at bounding box center [478, 574] width 14 height 14
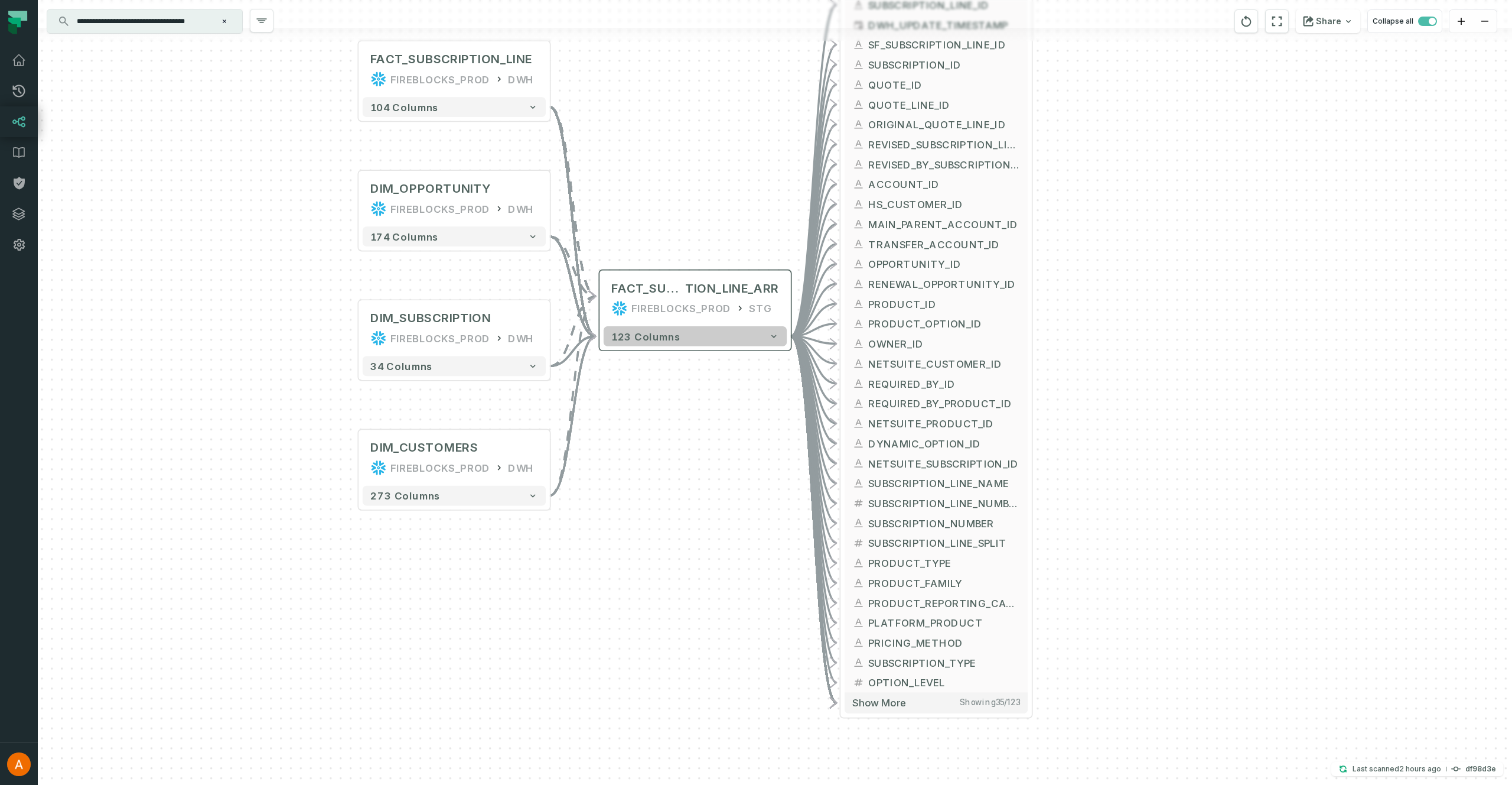
click at [758, 344] on button "123 columns" at bounding box center [695, 336] width 183 height 20
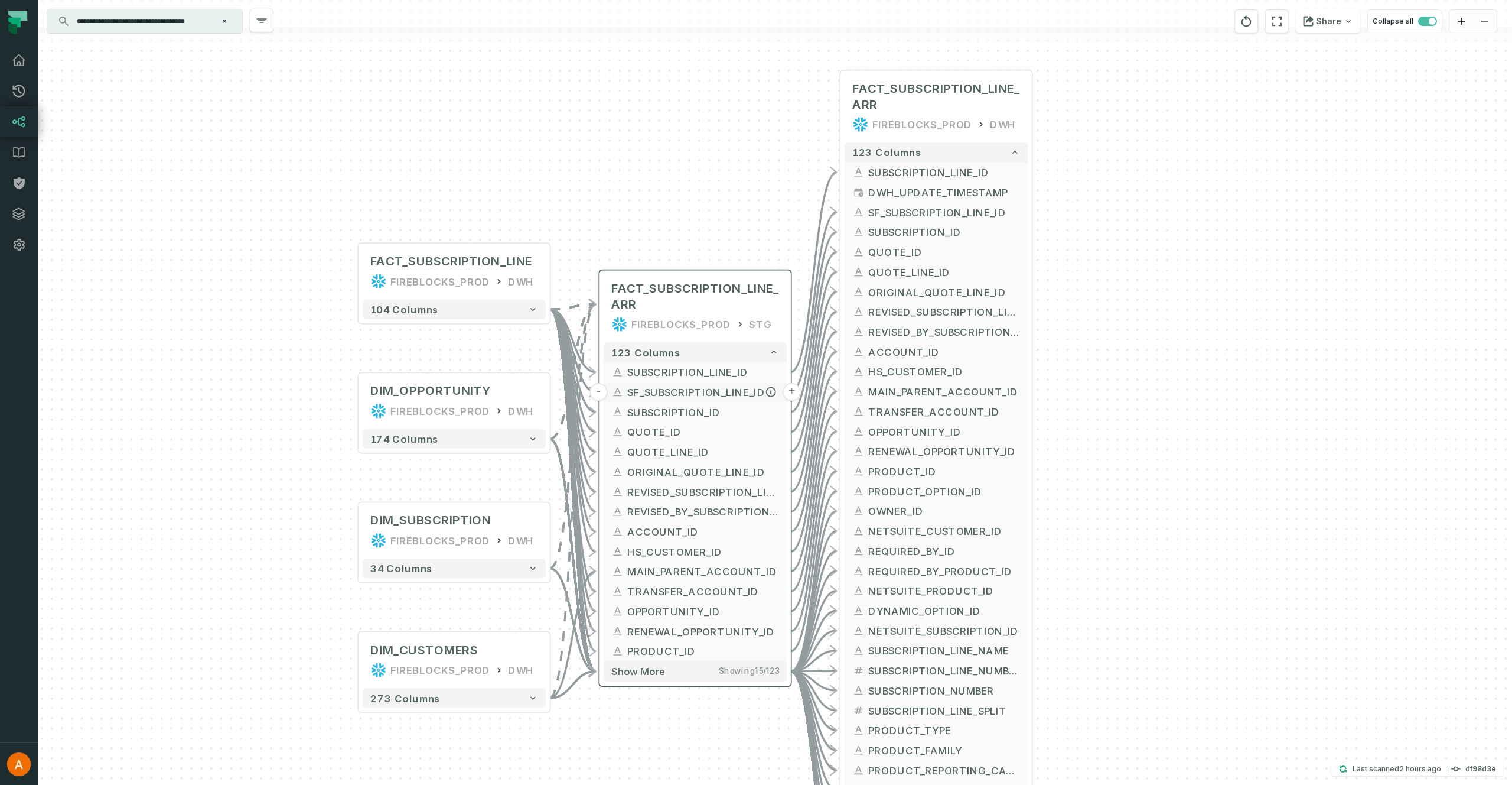
click at [707, 391] on span "SF_SUBSCRIPTION_LINE_ID" at bounding box center [703, 392] width 151 height 15
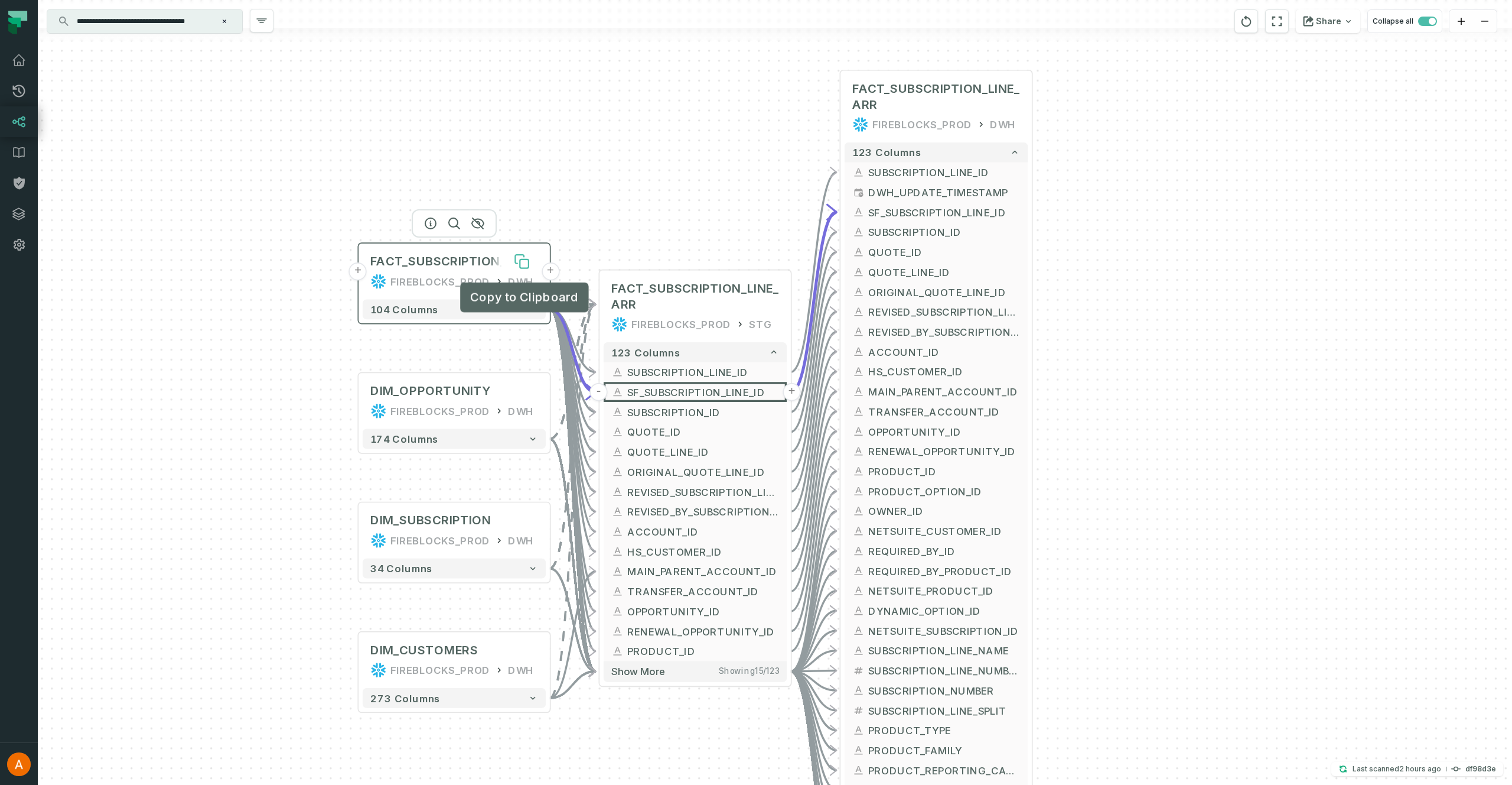
click at [524, 265] on icon at bounding box center [524, 264] width 9 height 9
click at [358, 275] on button "+" at bounding box center [358, 271] width 18 height 18
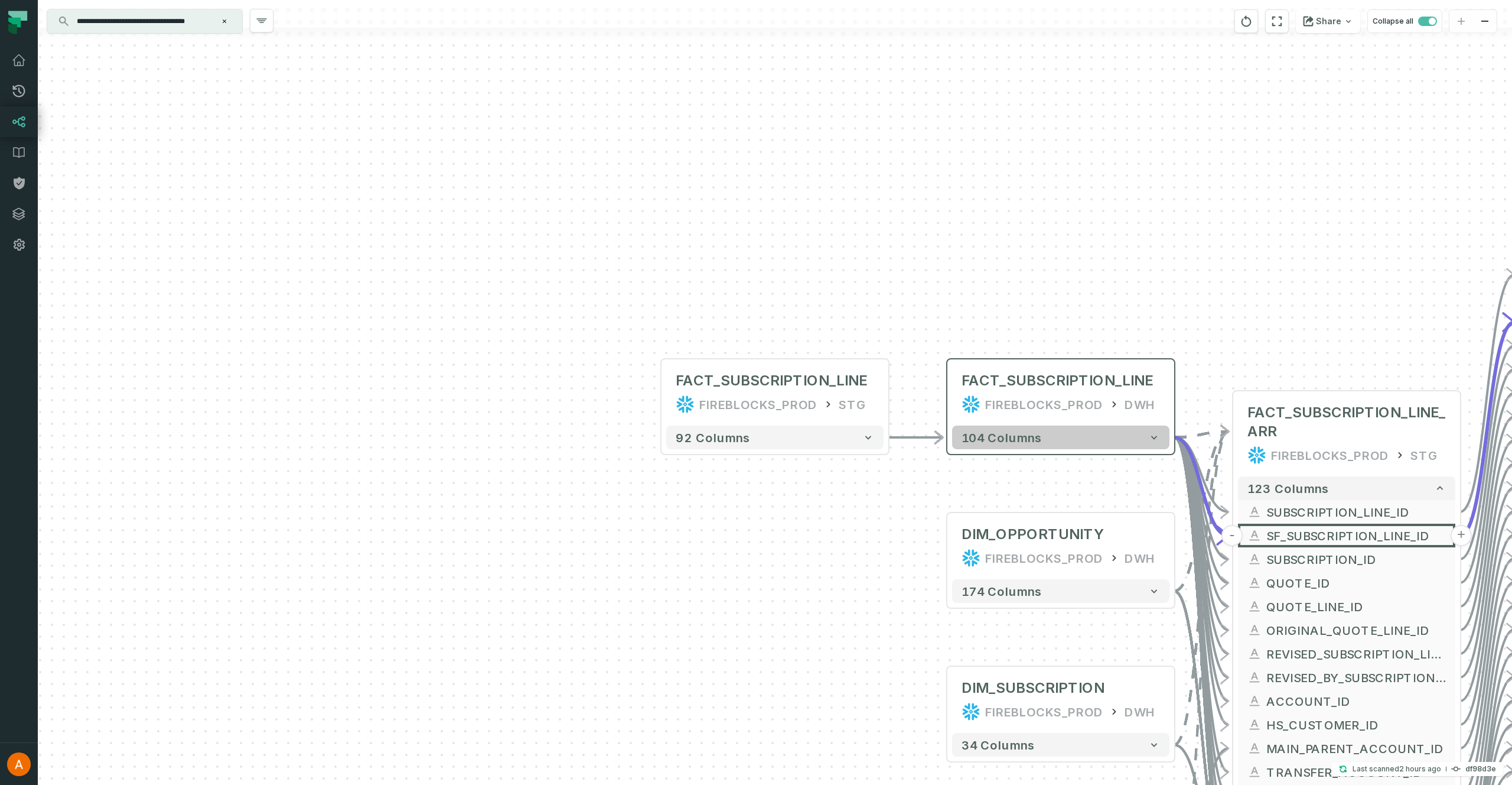
click at [1048, 434] on button "104 columns" at bounding box center [1060, 437] width 218 height 24
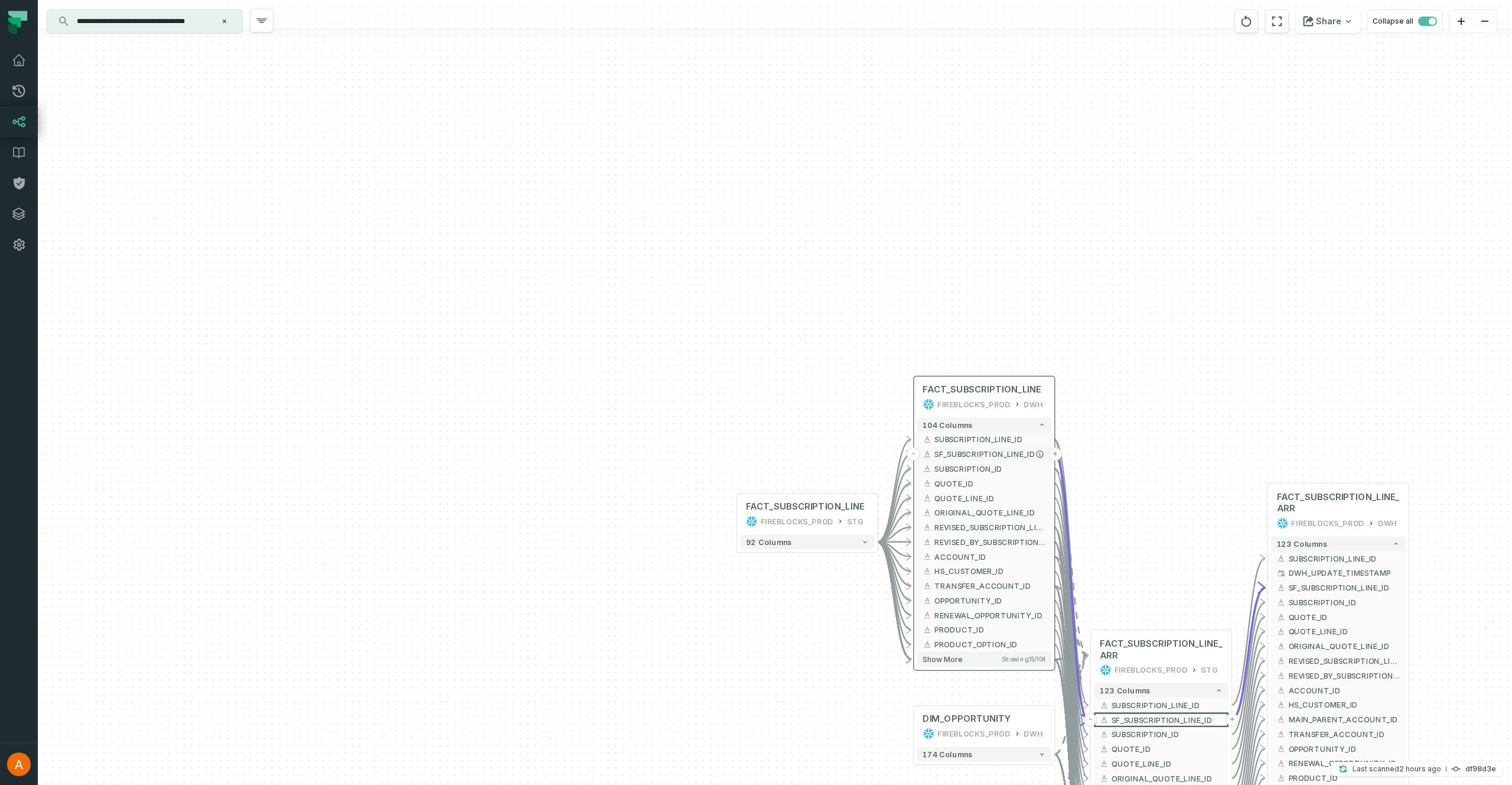
click at [1006, 457] on span "SF_SUBSCRIPTION_LINE_ID" at bounding box center [990, 454] width 111 height 11
click at [739, 515] on button "+" at bounding box center [736, 514] width 13 height 13
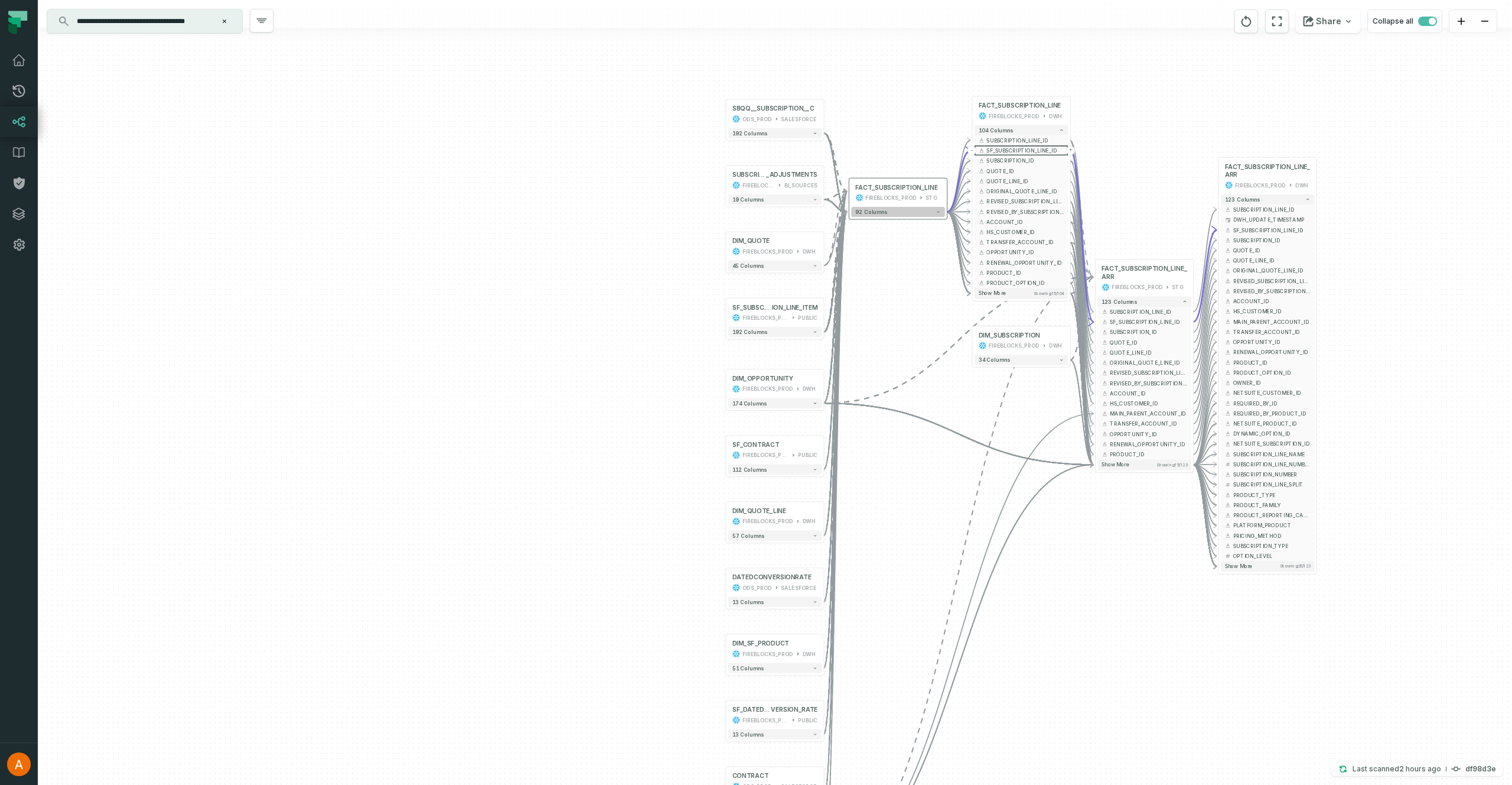
click at [895, 211] on button "92 columns" at bounding box center [898, 212] width 94 height 10
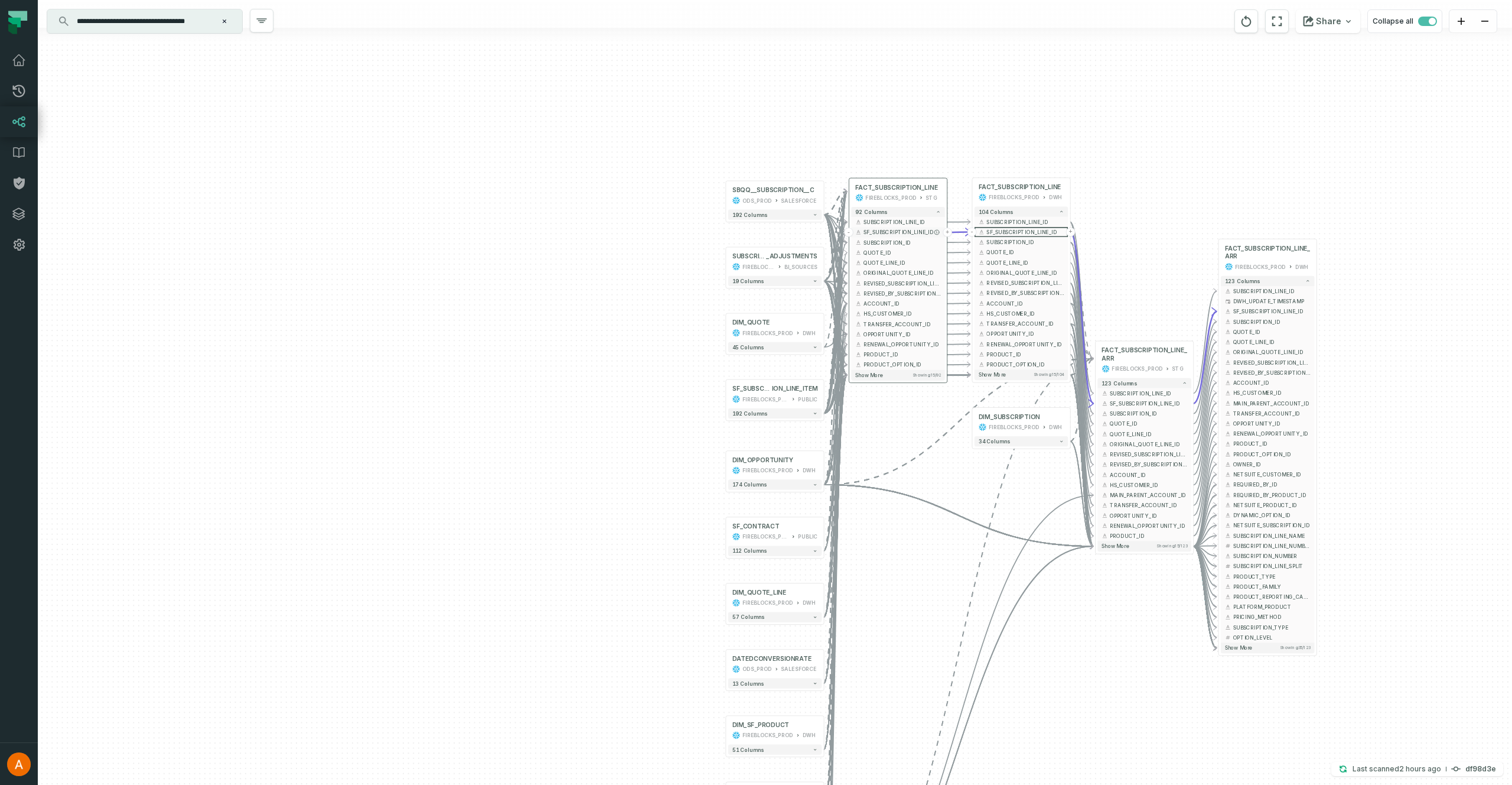
click at [907, 231] on span "SF_SUBSCRIPTION_LINE_ID" at bounding box center [902, 233] width 77 height 7
click at [771, 329] on div "FIREBLOCKS_PROD" at bounding box center [768, 332] width 51 height 8
click at [771, 350] on button "45 columns" at bounding box center [775, 347] width 94 height 10
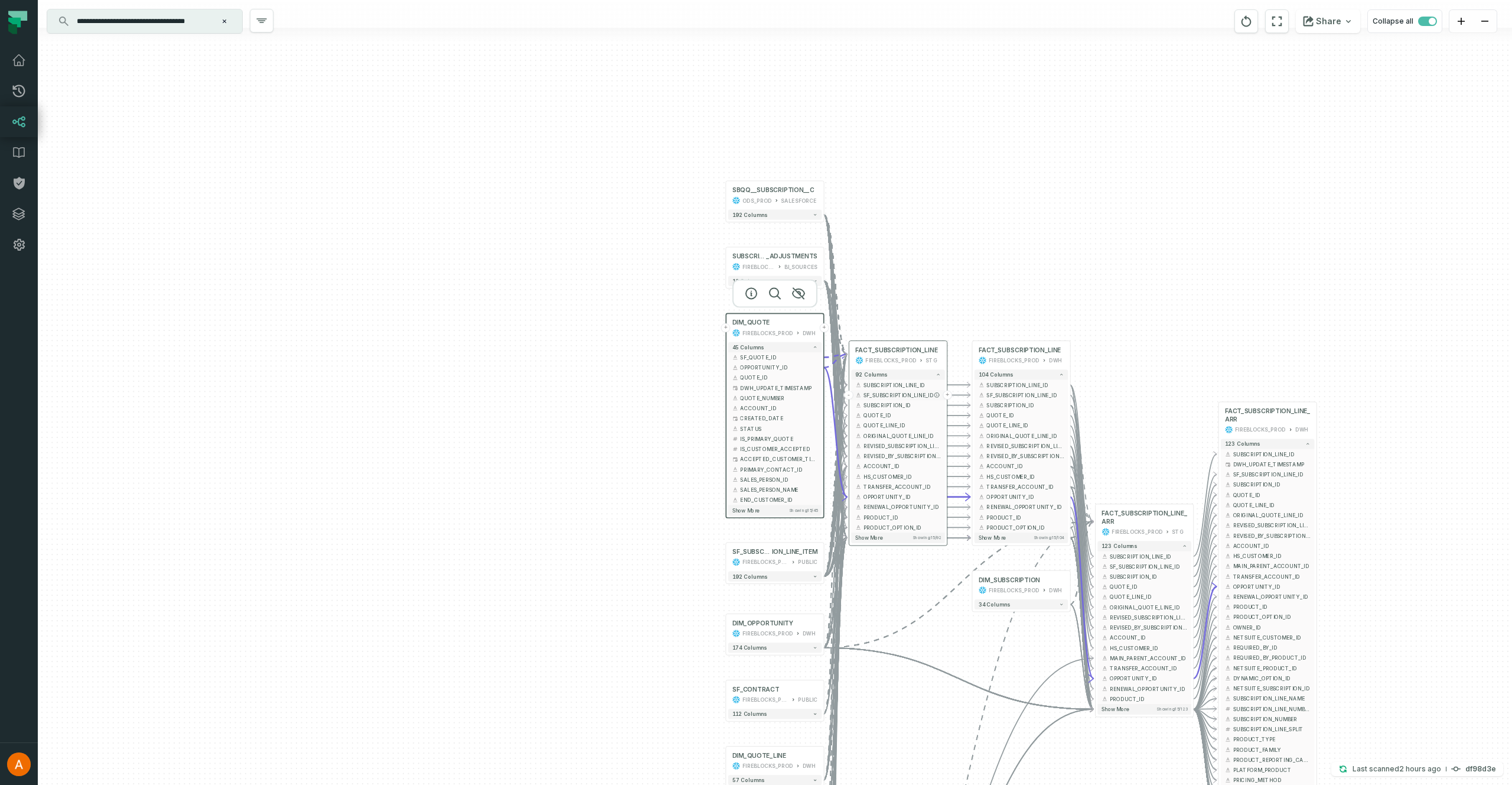
click at [899, 397] on span "SF_SUBSCRIPTION_LINE_ID" at bounding box center [902, 395] width 77 height 7
click at [783, 200] on div "SALESFORCE" at bounding box center [798, 200] width 35 height 8
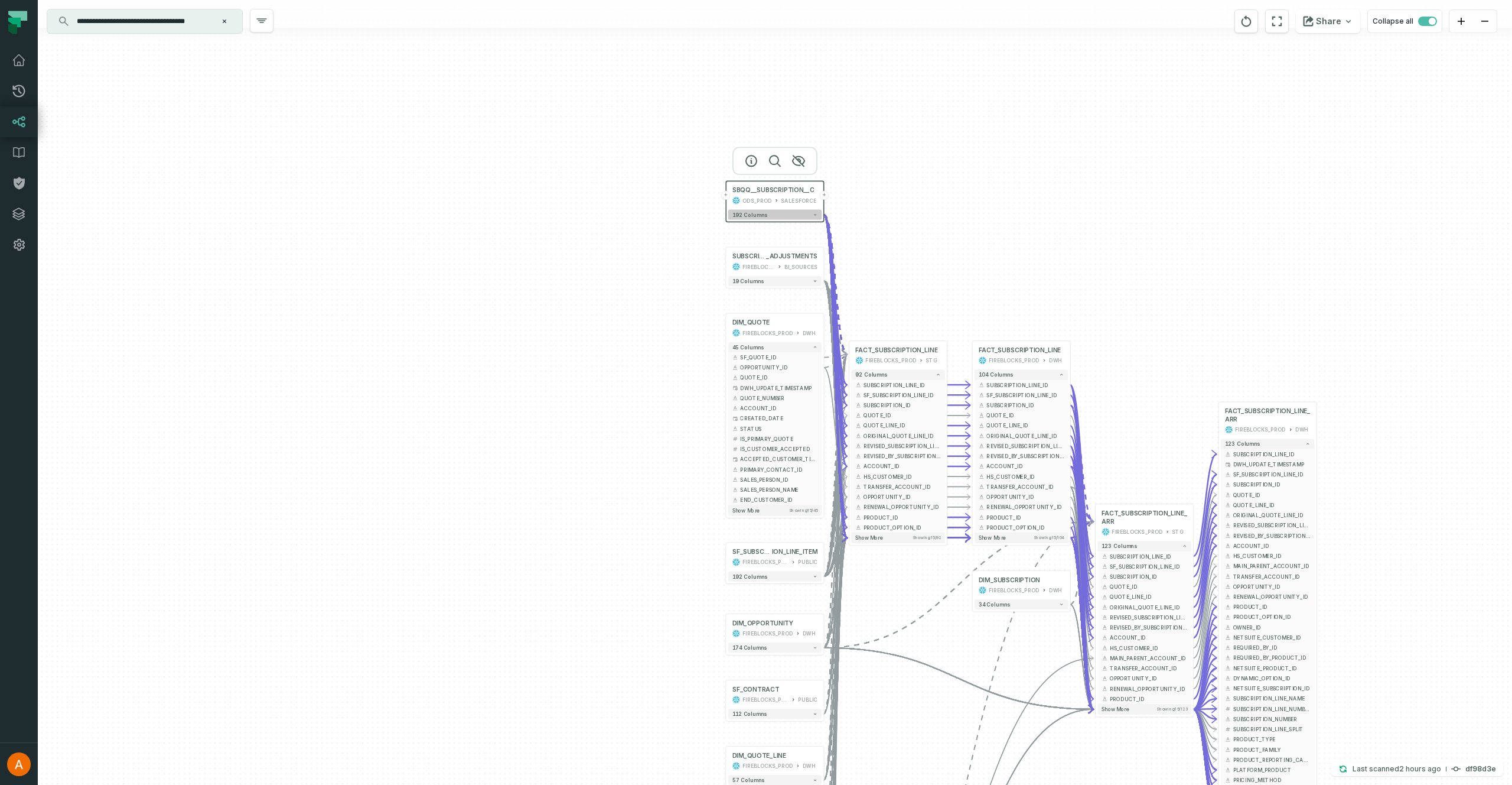
click at [764, 216] on span "192 columns" at bounding box center [750, 215] width 35 height 6
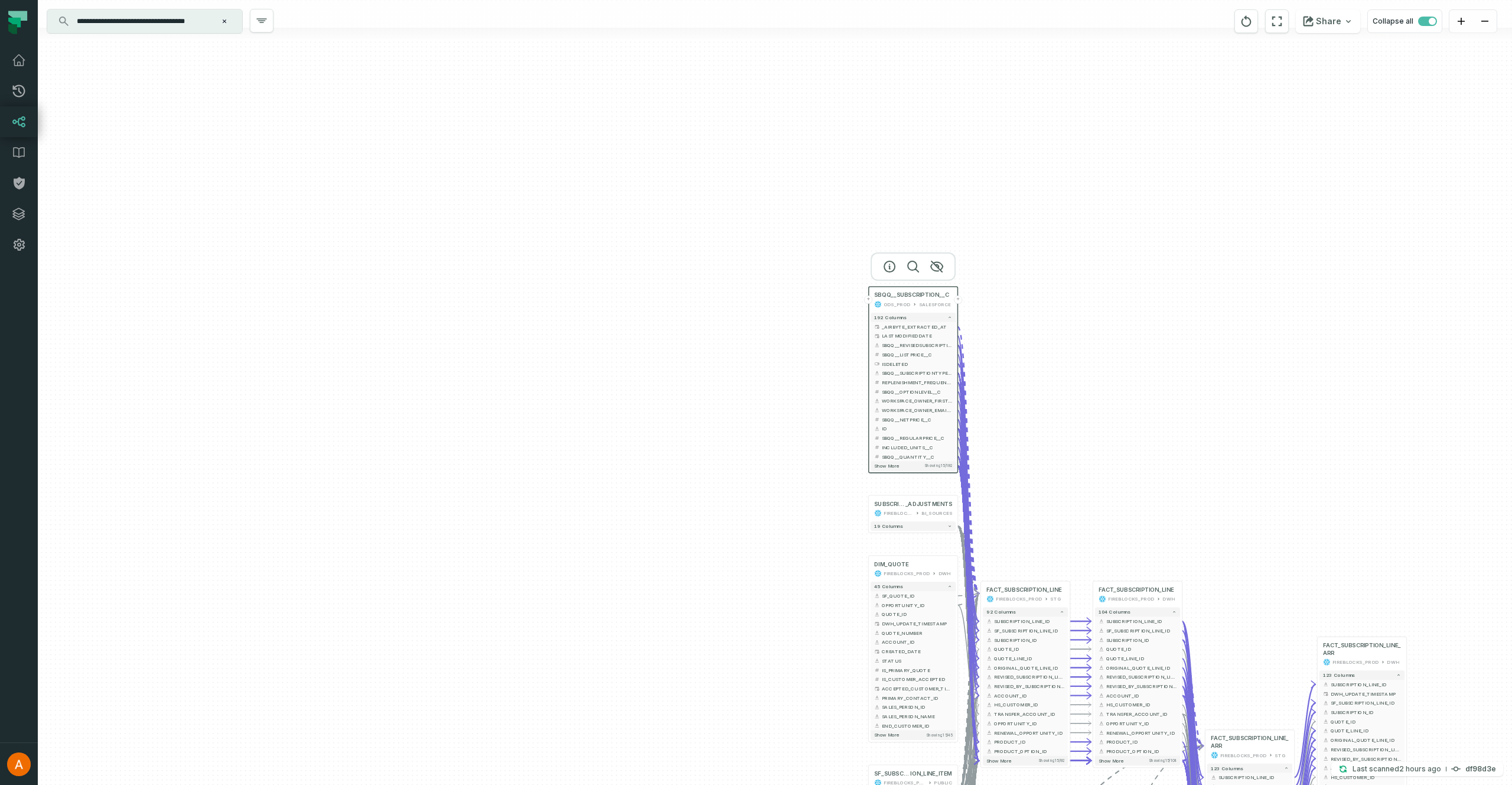
click at [231, 23] on div "**********" at bounding box center [144, 21] width 195 height 24
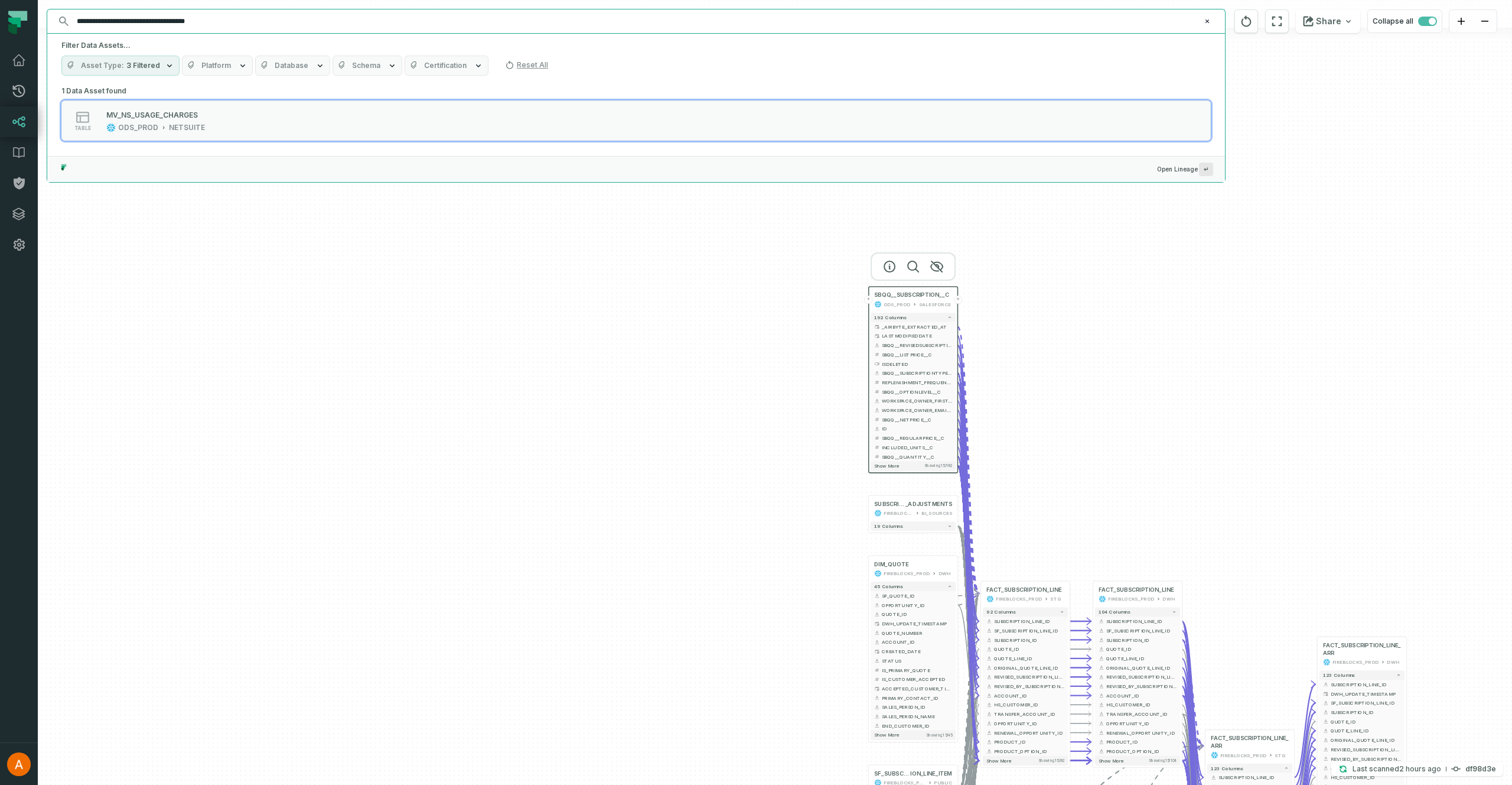
drag, startPoint x: 273, startPoint y: 19, endPoint x: 94, endPoint y: 6, distance: 179.5
click at [94, 6] on div "**********" at bounding box center [775, 393] width 1474 height 785
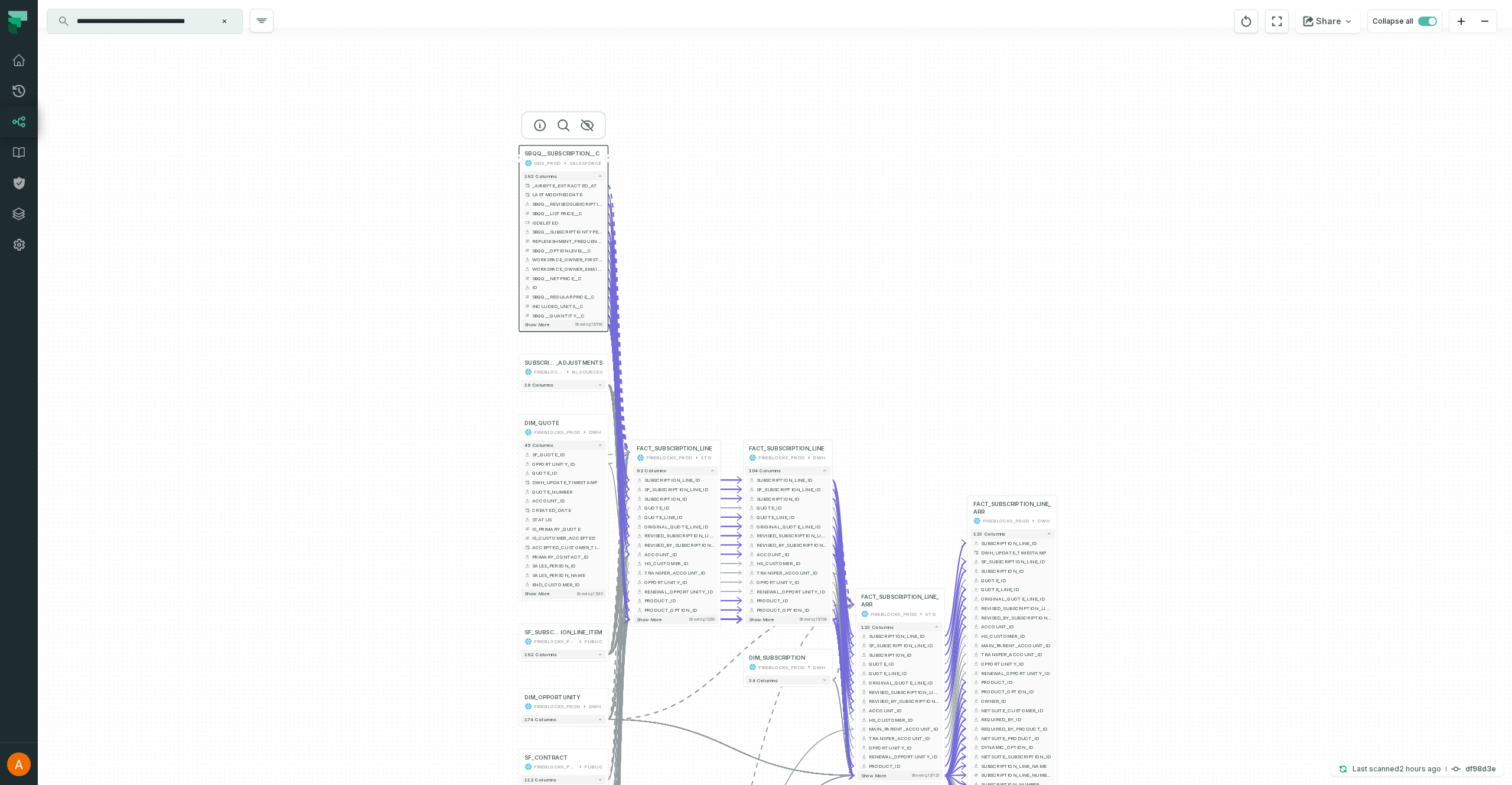
drag, startPoint x: 1060, startPoint y: 358, endPoint x: 755, endPoint y: 231, distance: 330.4
click at [755, 231] on div "+ SBQQ__SUBSCRIPTION__C ODS_PROD SALESFORCE + 192 columns + _AIRBYTE_EXTRACTED_…" at bounding box center [775, 393] width 1474 height 785
click at [183, 23] on input "**********" at bounding box center [143, 21] width 147 height 19
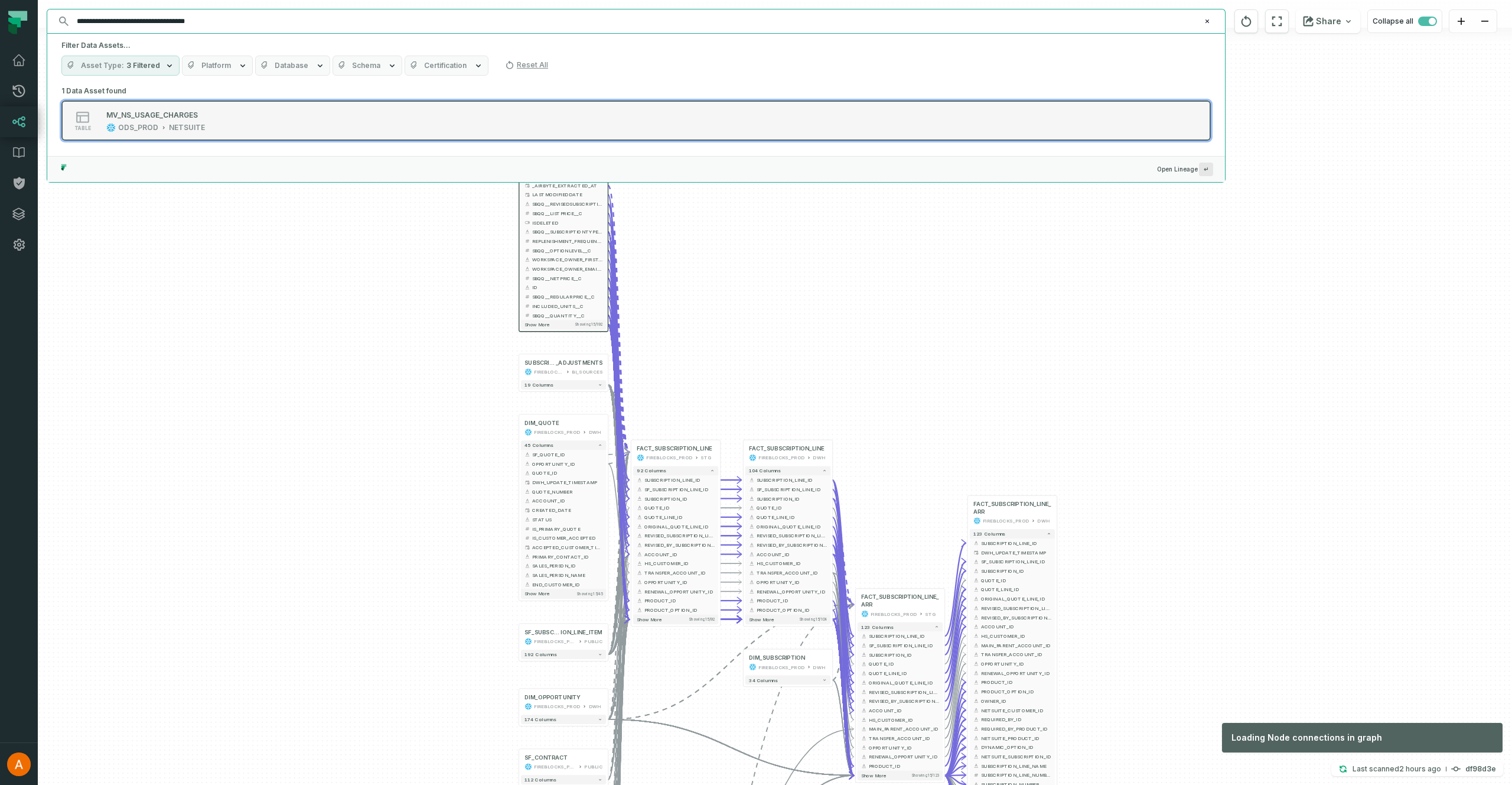
click at [296, 118] on div "table MV_NS_USAGE_CHARGES ODS_PROD NETSUITE" at bounding box center [211, 120] width 296 height 24
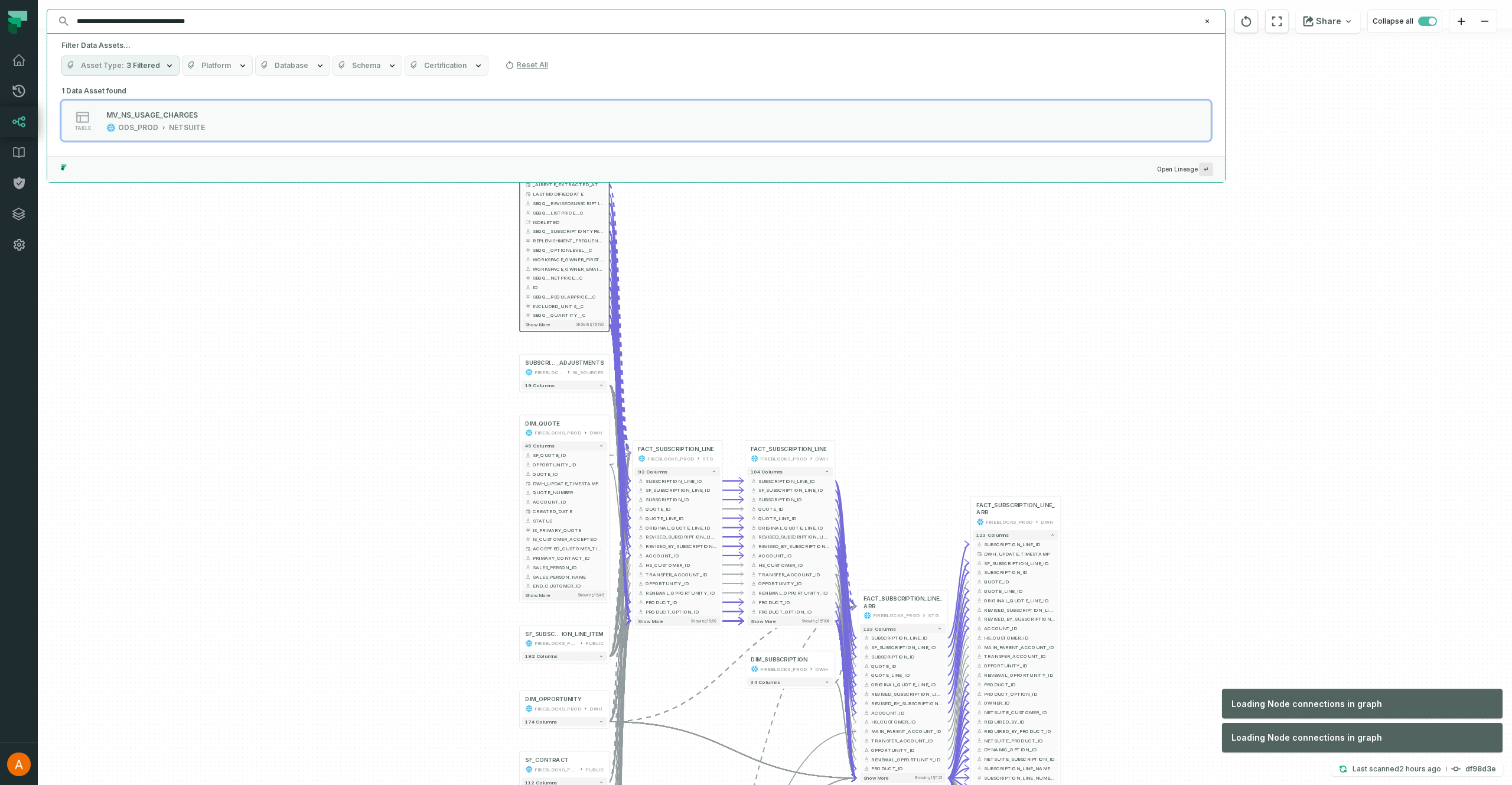
drag, startPoint x: 390, startPoint y: 117, endPoint x: 359, endPoint y: 313, distance: 198.4
click at [359, 313] on div "+ SBQQ__SUBSCRIPTION__C ODS_PROD SALESFORCE + 192 columns + _AIRBYTE_EXTRACTED_…" at bounding box center [775, 393] width 1474 height 785
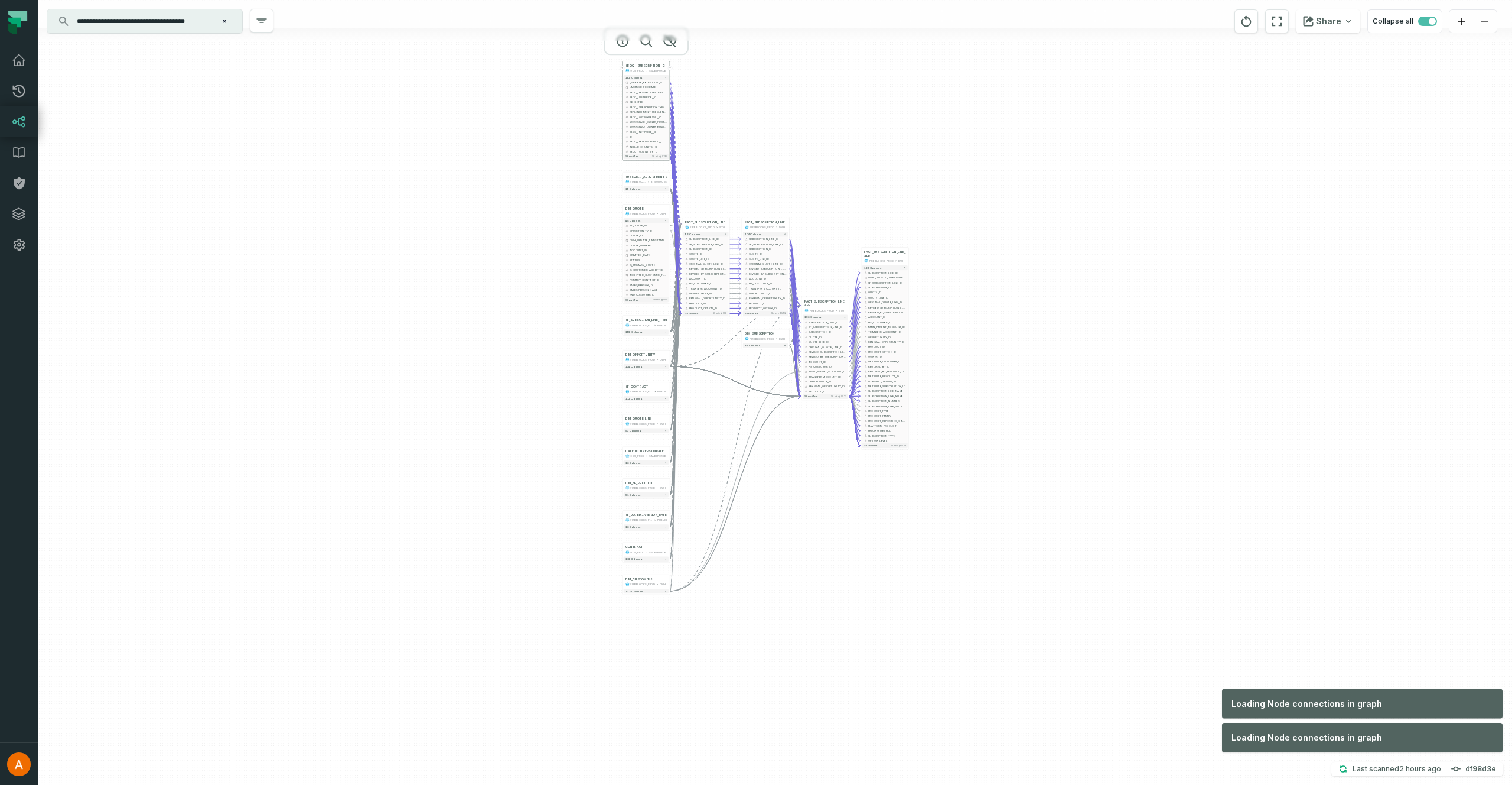
drag, startPoint x: 1177, startPoint y: 500, endPoint x: 954, endPoint y: 358, distance: 264.4
click at [973, 326] on div "+ SBQQ__SUBSCRIPTION__C ODS_PROD SALESFORCE + 192 columns + _AIRBYTE_EXTRACTED_…" at bounding box center [775, 393] width 1474 height 785
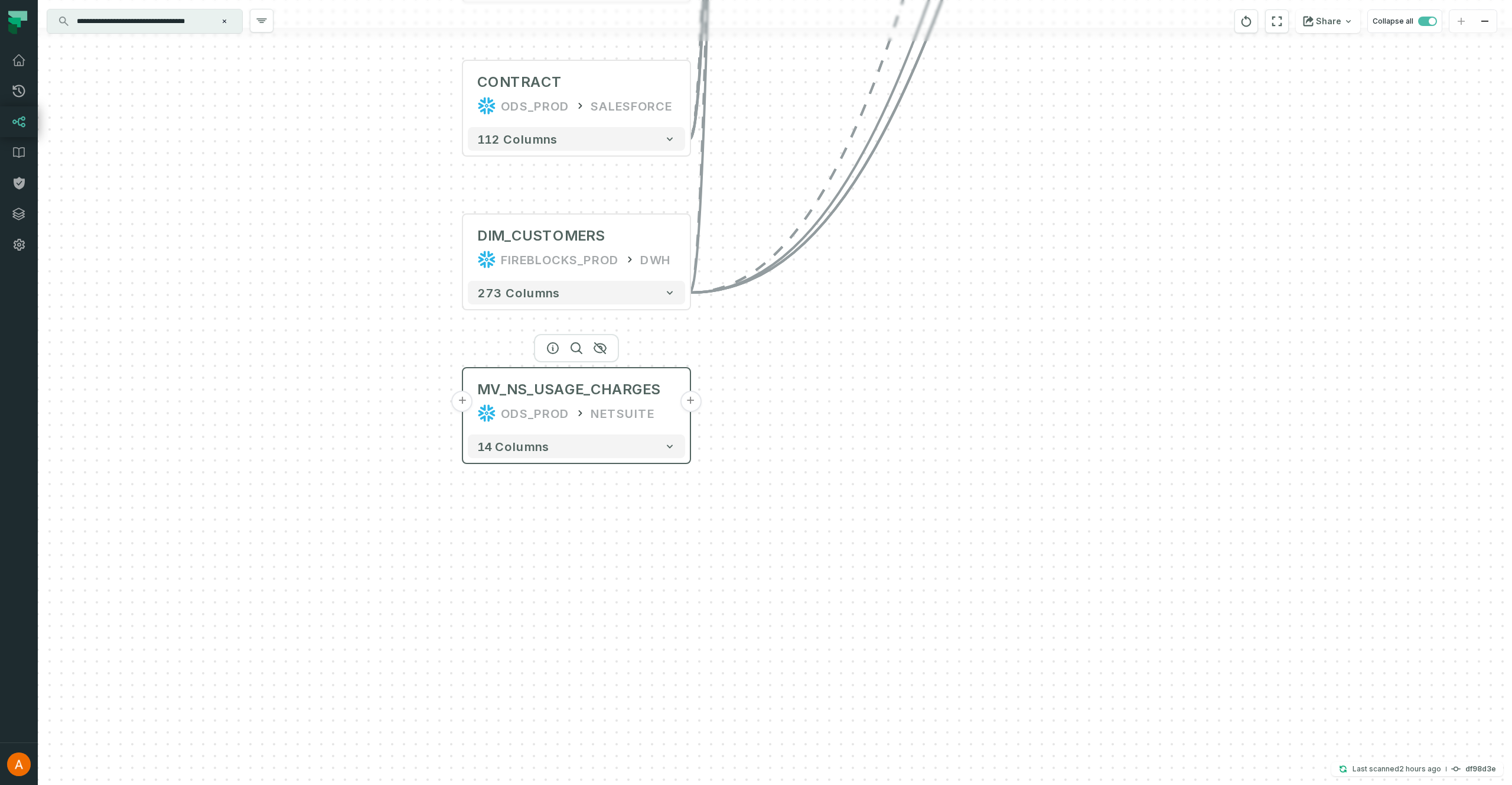
drag, startPoint x: 753, startPoint y: 372, endPoint x: 573, endPoint y: 402, distance: 182.5
click at [574, 404] on div "ODS_PROD NETSUITE" at bounding box center [576, 413] width 198 height 19
click at [465, 405] on button "+" at bounding box center [462, 401] width 21 height 21
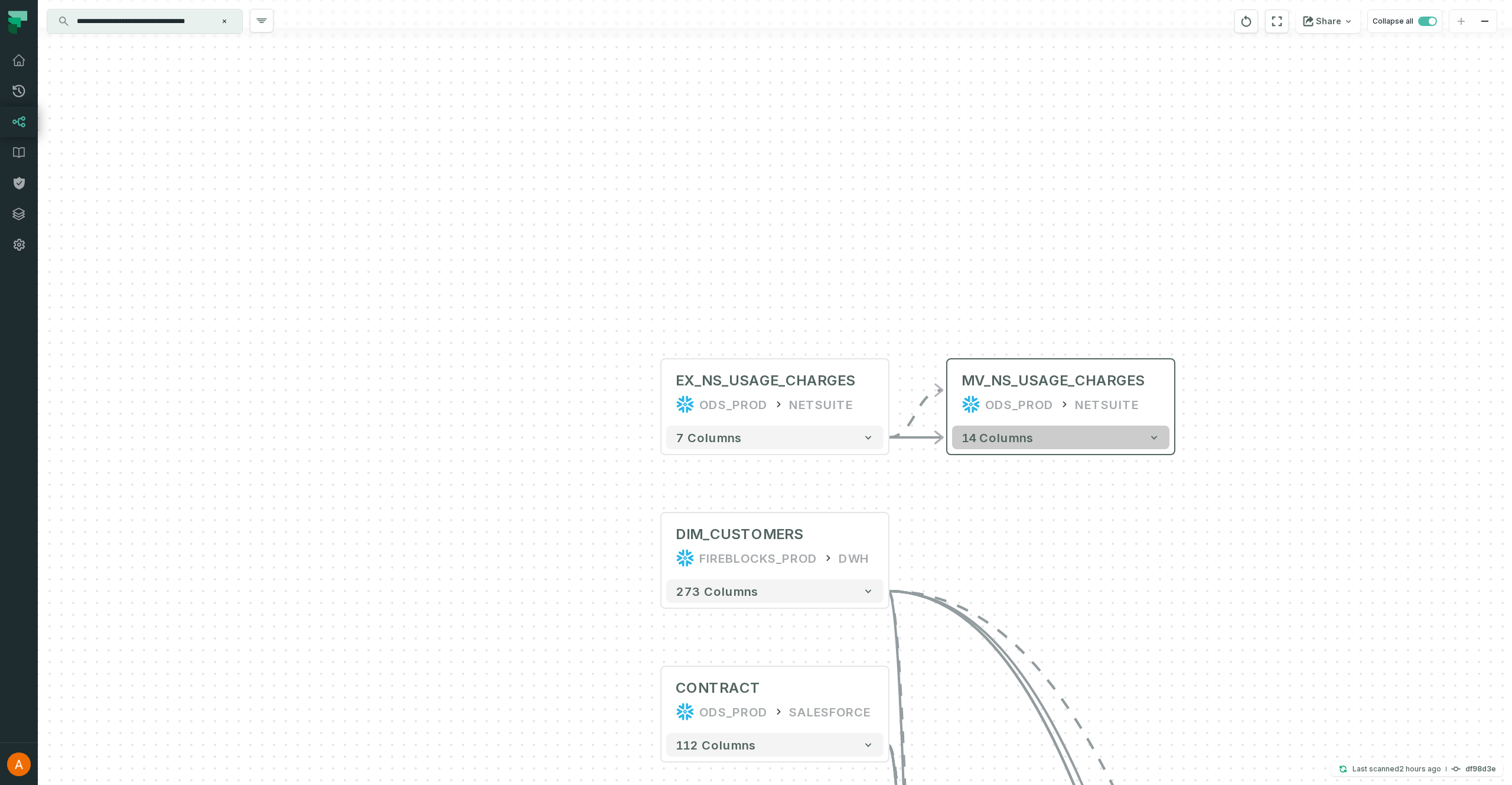
click at [1023, 447] on button "14 columns" at bounding box center [1060, 437] width 218 height 24
